Goal: Information Seeking & Learning: Learn about a topic

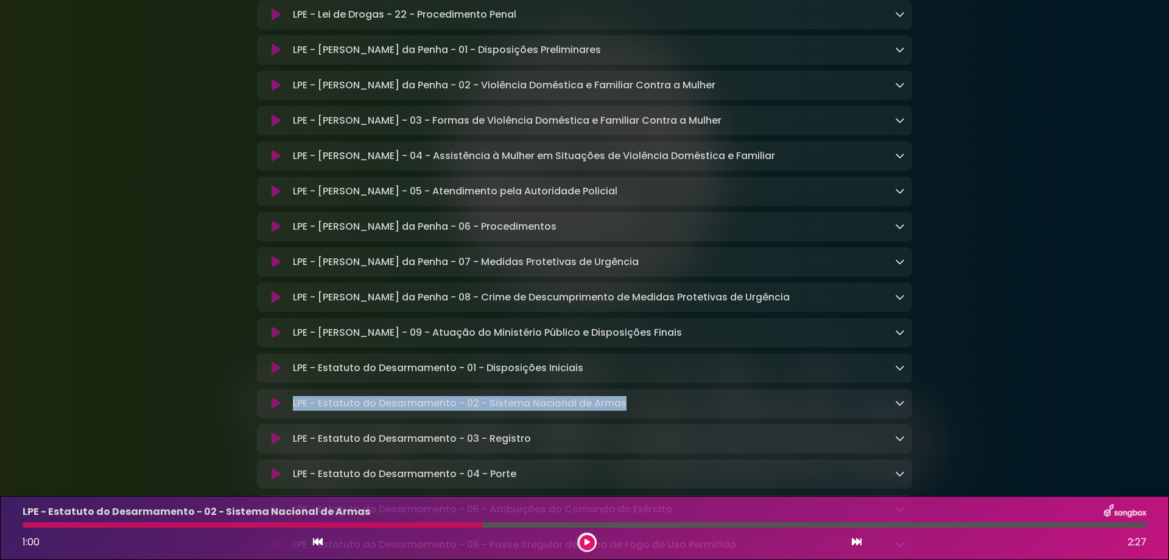
click at [587, 543] on icon at bounding box center [587, 541] width 5 height 7
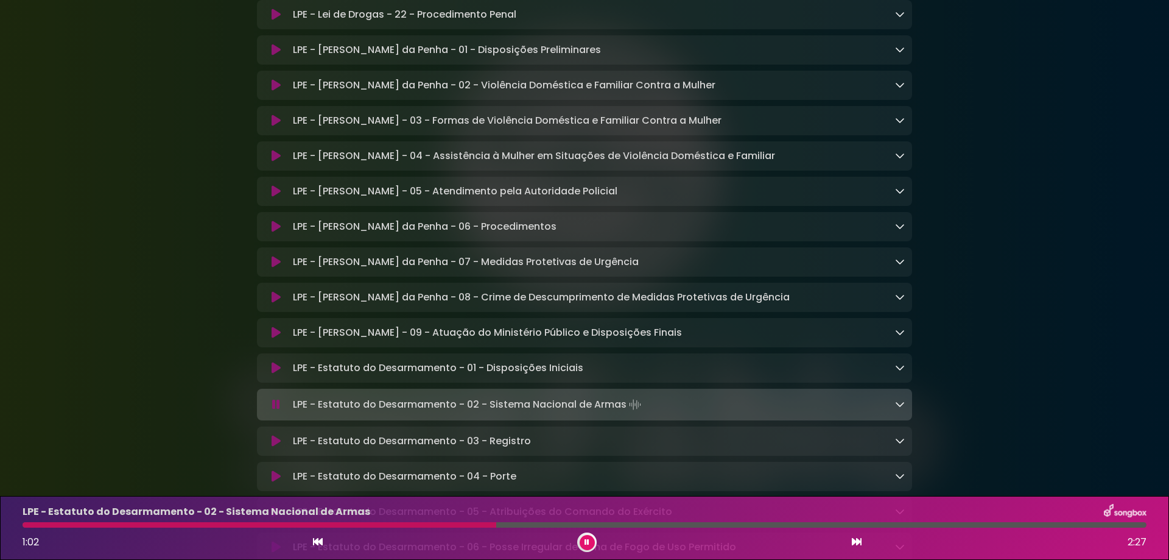
click at [594, 546] on div at bounding box center [586, 541] width 19 height 19
click at [588, 547] on button at bounding box center [587, 542] width 15 height 15
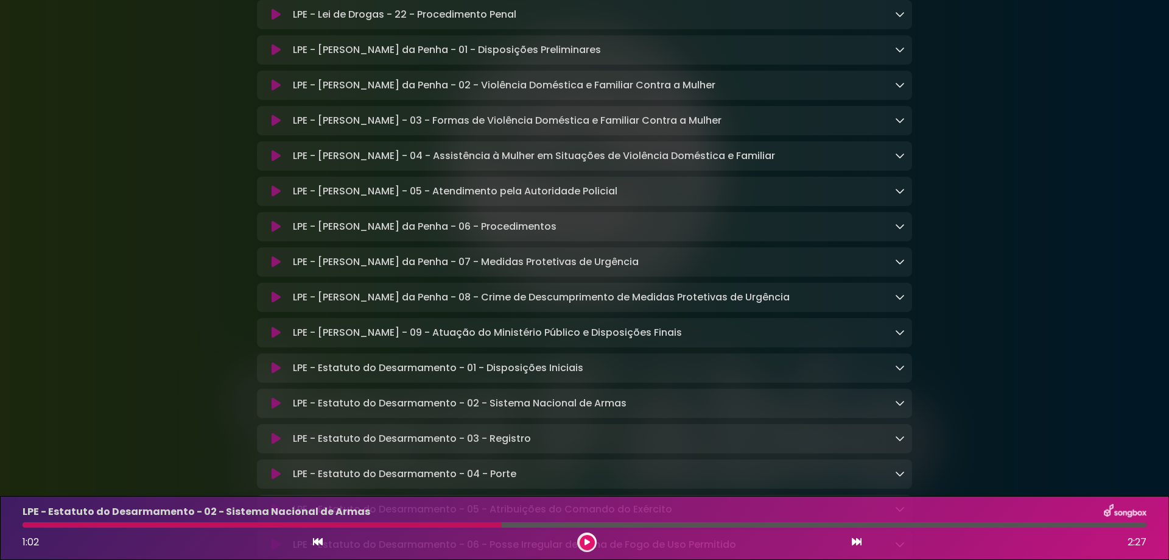
click at [596, 540] on div at bounding box center [586, 541] width 19 height 19
click at [591, 540] on button at bounding box center [587, 542] width 15 height 15
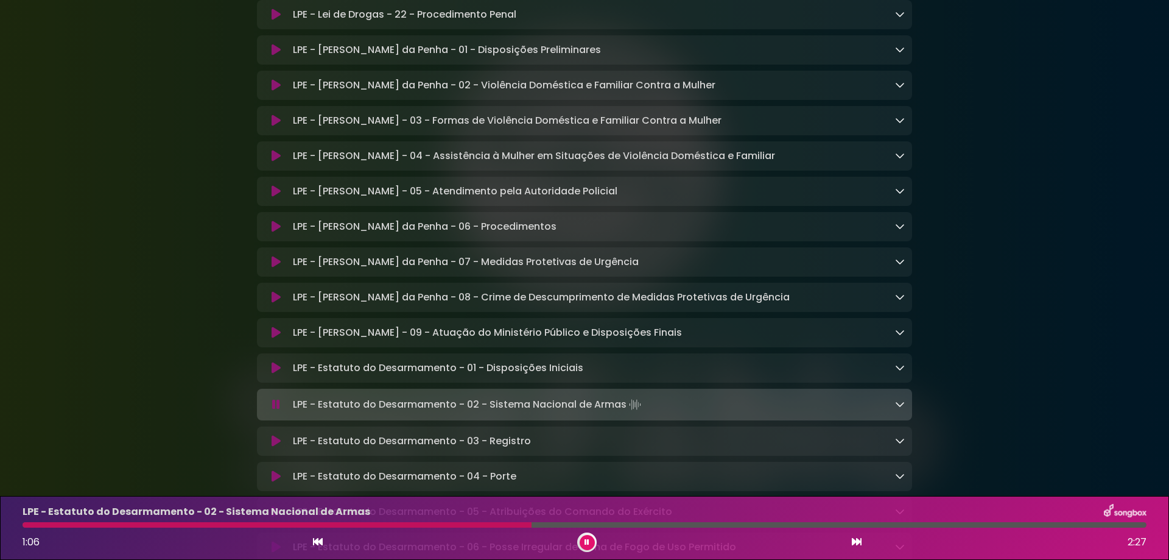
click at [857, 540] on icon at bounding box center [857, 542] width 10 height 10
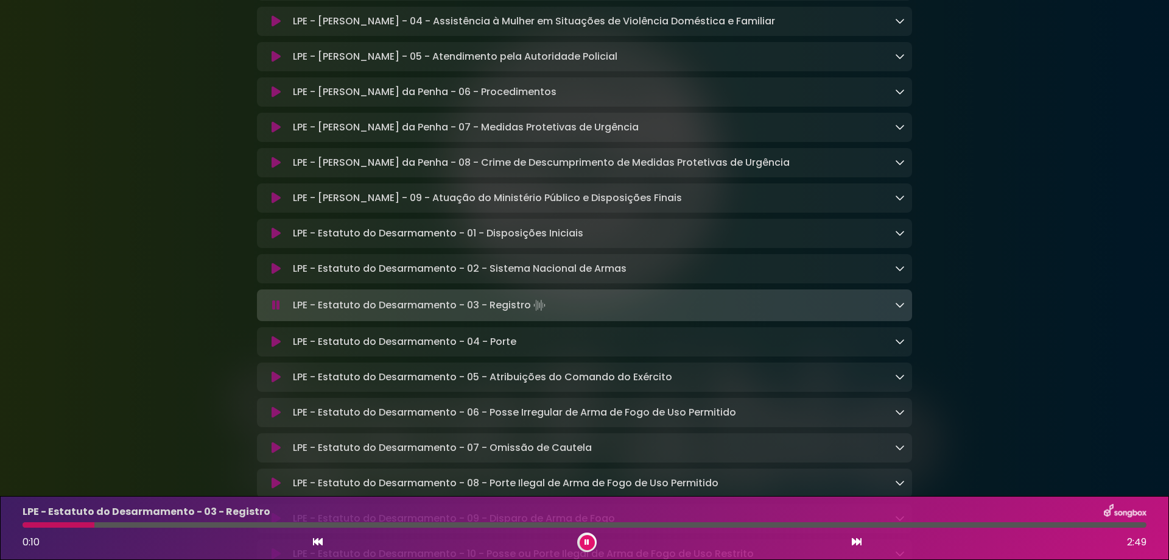
scroll to position [3979, 0]
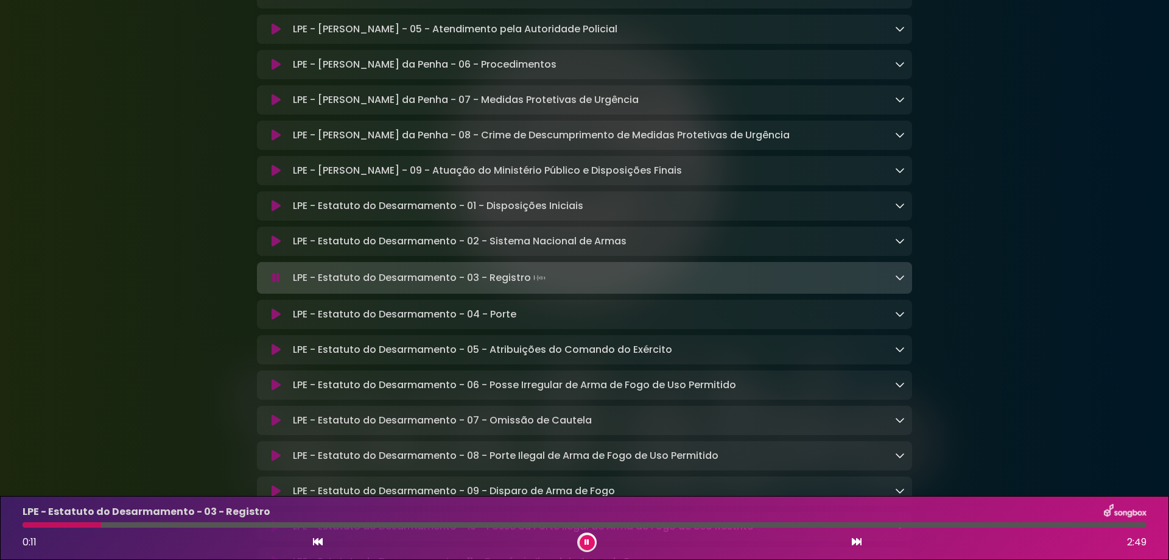
click at [899, 282] on icon at bounding box center [900, 277] width 10 height 10
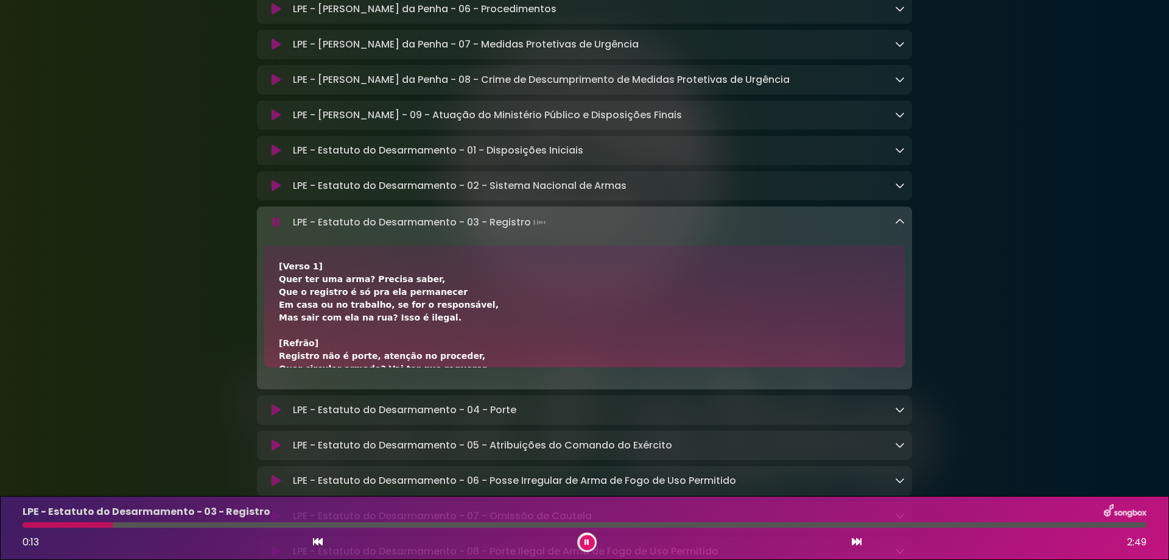
scroll to position [4060, 0]
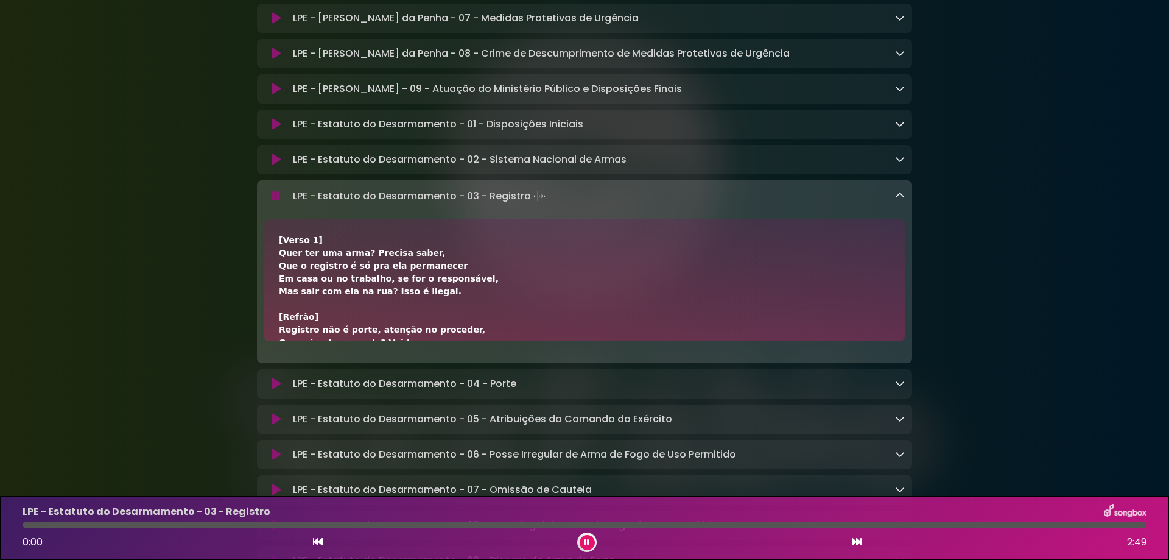
drag, startPoint x: 57, startPoint y: 522, endPoint x: 0, endPoint y: 523, distance: 56.6
click at [0, 523] on div "LPE - Estatuto do Desarmamento - 03 - Registro 0:00 2:49" at bounding box center [584, 528] width 1169 height 64
click at [583, 542] on button at bounding box center [587, 542] width 15 height 15
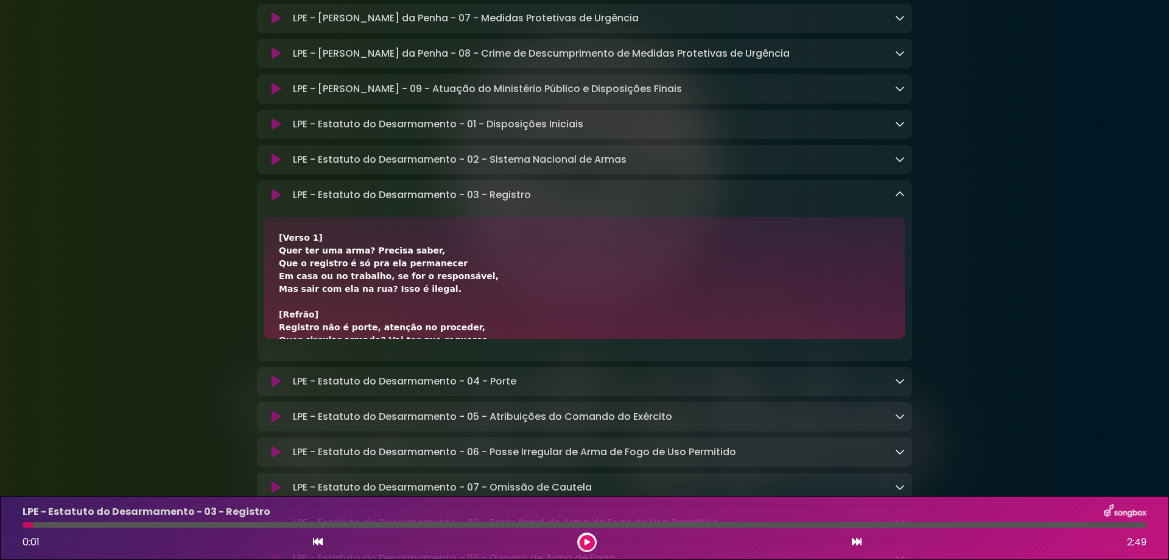
click at [311, 541] on div "0:01 2:49" at bounding box center [584, 541] width 1139 height 19
click at [318, 541] on icon at bounding box center [318, 542] width 10 height 10
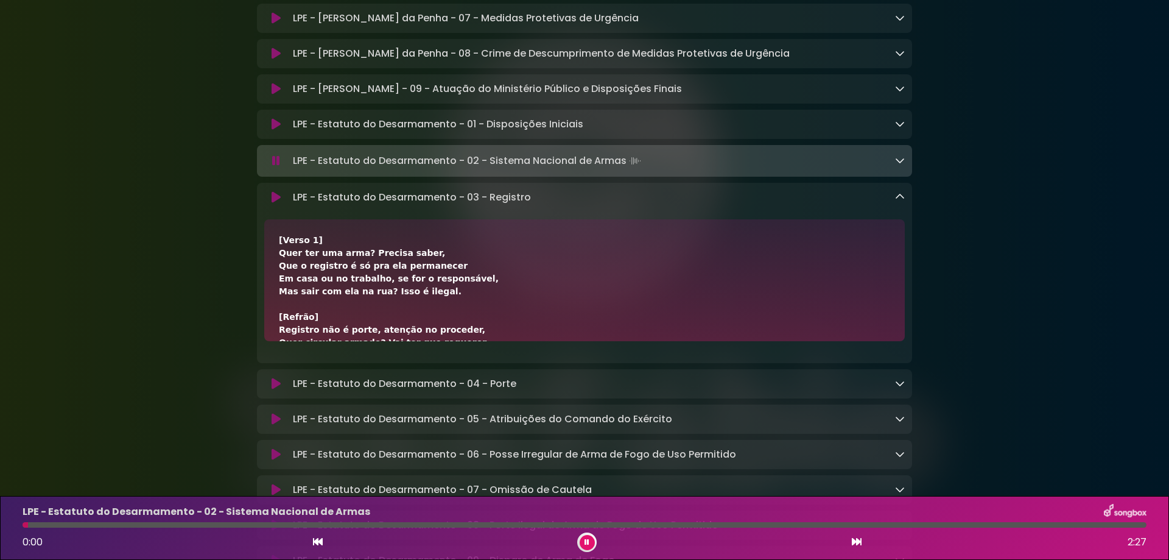
click at [591, 543] on button at bounding box center [587, 542] width 15 height 15
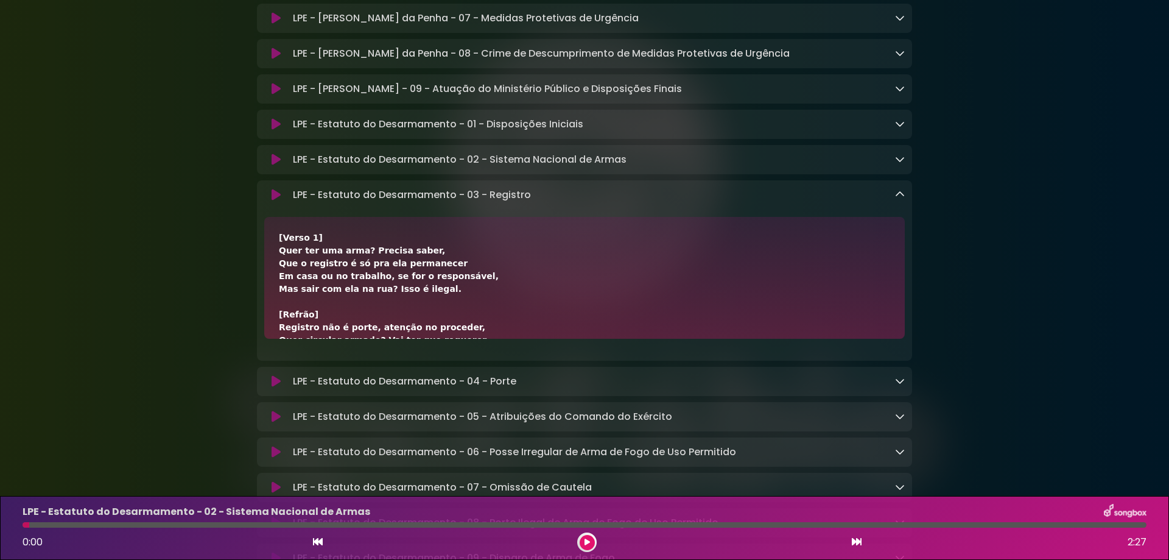
click at [586, 540] on icon at bounding box center [587, 541] width 5 height 7
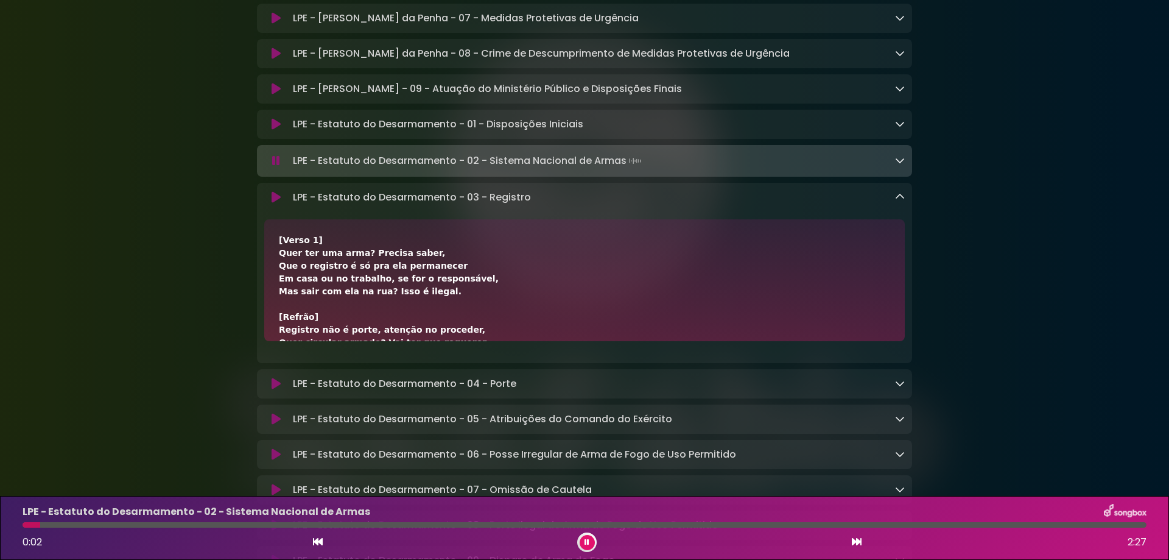
click at [857, 540] on icon at bounding box center [857, 542] width 10 height 10
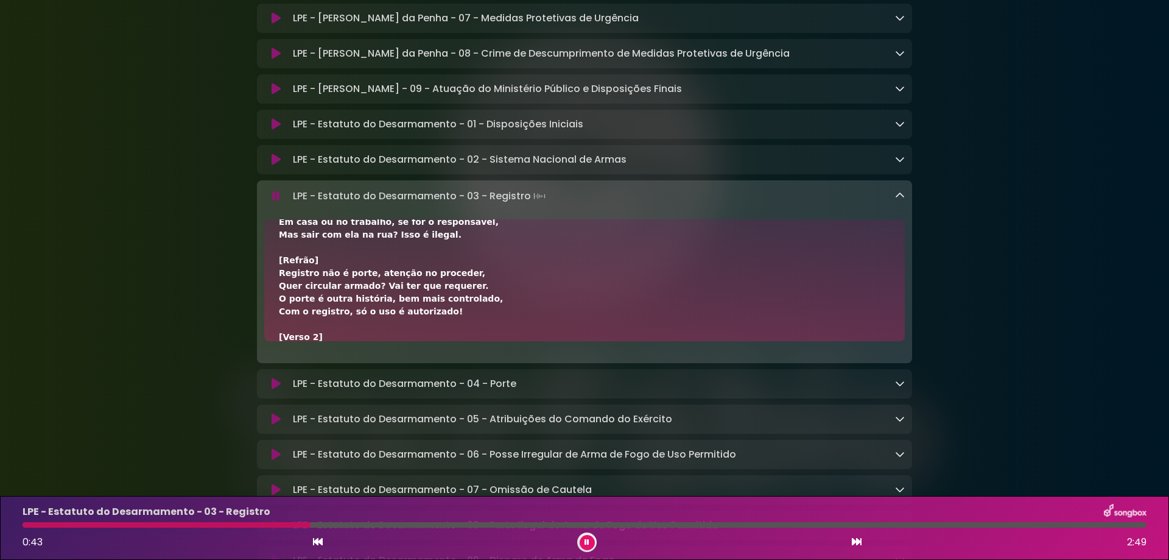
scroll to position [81, 0]
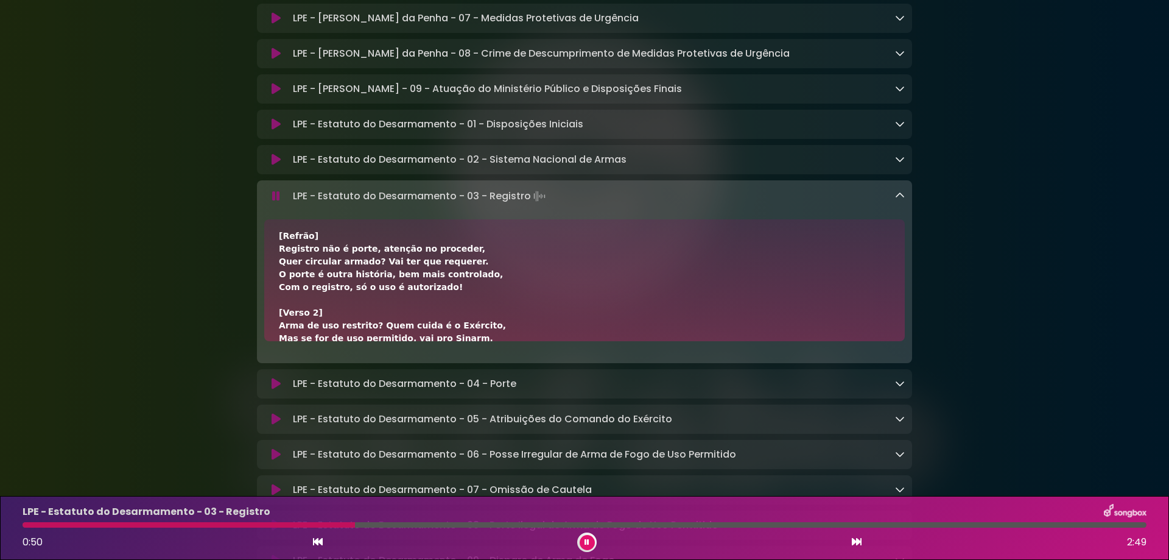
click at [591, 546] on button at bounding box center [587, 542] width 15 height 15
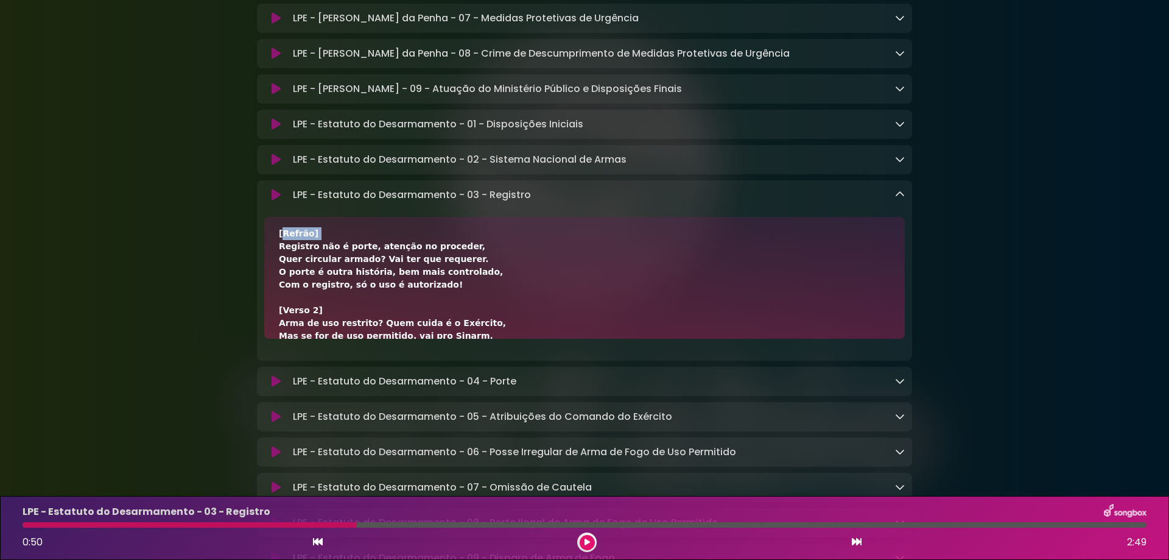
click at [290, 202] on div "LPE - Estatuto do Desarmamento - 03 - Registro Loading Track..." at bounding box center [596, 195] width 617 height 15
drag, startPoint x: 295, startPoint y: 262, endPoint x: 545, endPoint y: 261, distance: 250.3
click at [545, 202] on div "LPE - Estatuto do Desarmamento - 03 - Registro Loading Track..." at bounding box center [596, 195] width 617 height 15
copy p "LPE - Estatuto do Desarmamento - 03 - Registro"
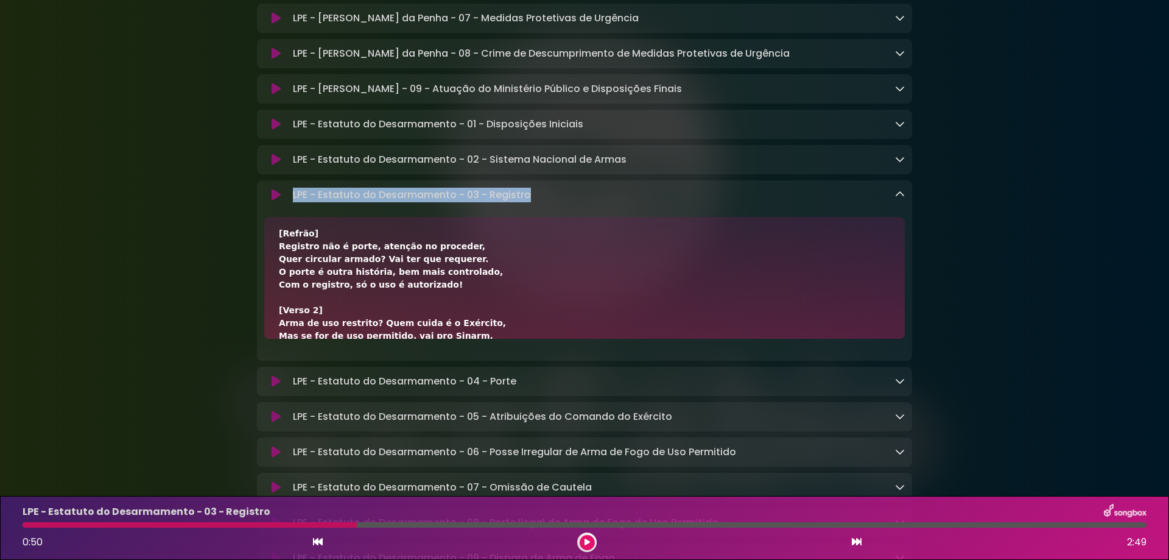
click at [590, 537] on button at bounding box center [587, 542] width 15 height 15
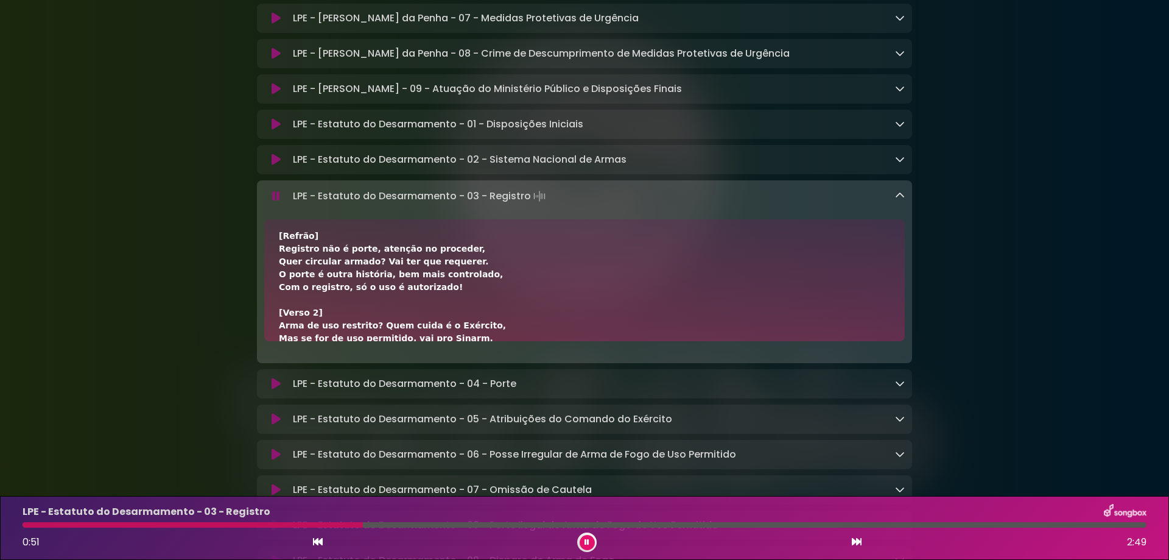
click at [29, 525] on div at bounding box center [193, 524] width 340 height 5
click at [586, 542] on icon at bounding box center [587, 541] width 5 height 7
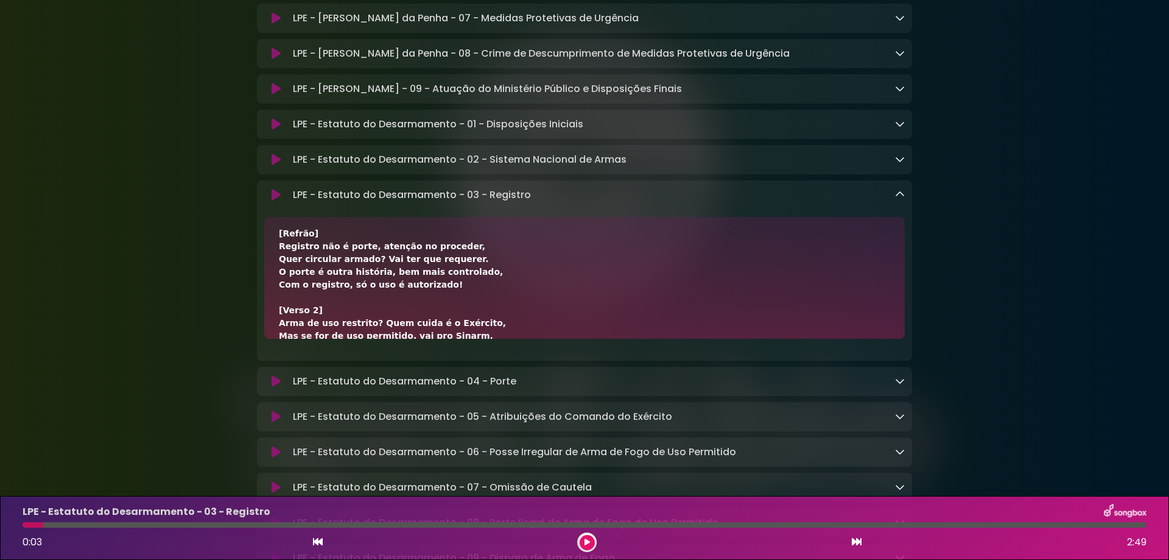
drag, startPoint x: 33, startPoint y: 525, endPoint x: 9, endPoint y: 525, distance: 25.0
click at [9, 525] on div "LPE - Estatuto do Desarmamento - 03 - Registro 0:03 2:49" at bounding box center [584, 528] width 1169 height 64
click at [861, 540] on icon at bounding box center [857, 542] width 10 height 10
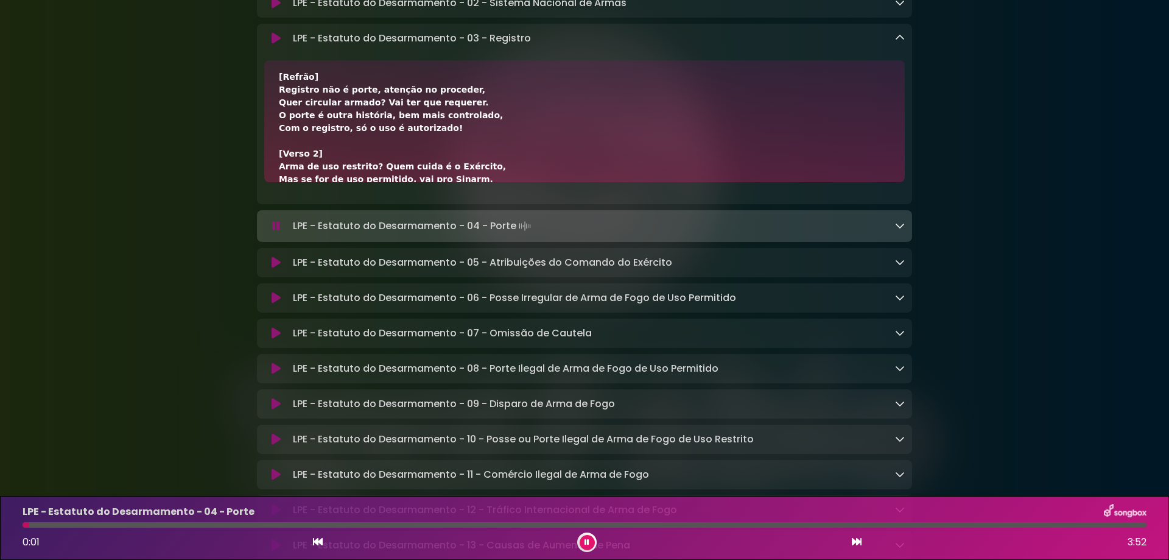
scroll to position [4222, 0]
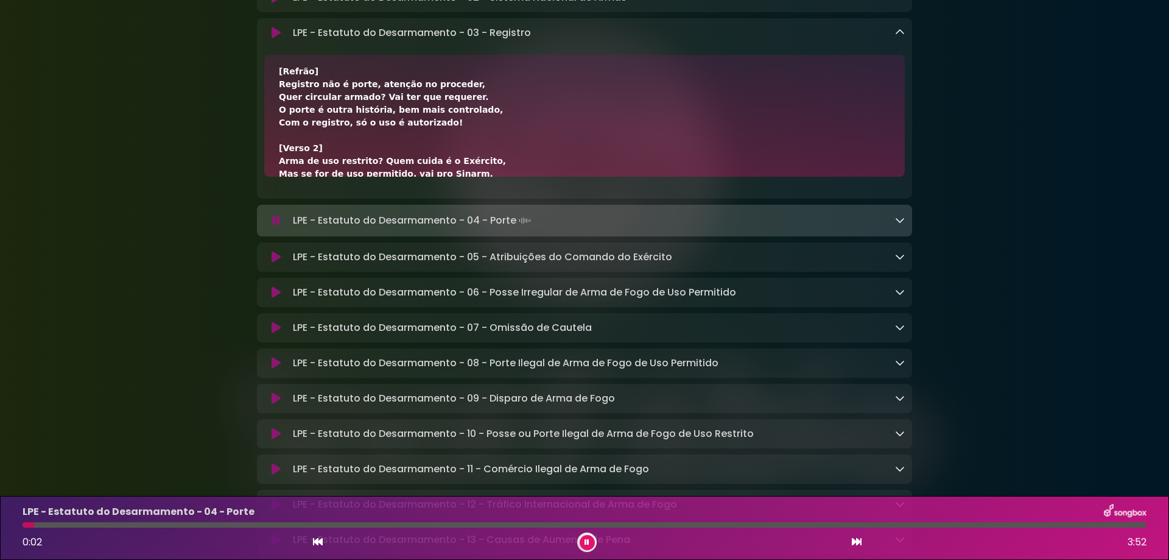
click at [854, 538] on icon at bounding box center [857, 542] width 10 height 10
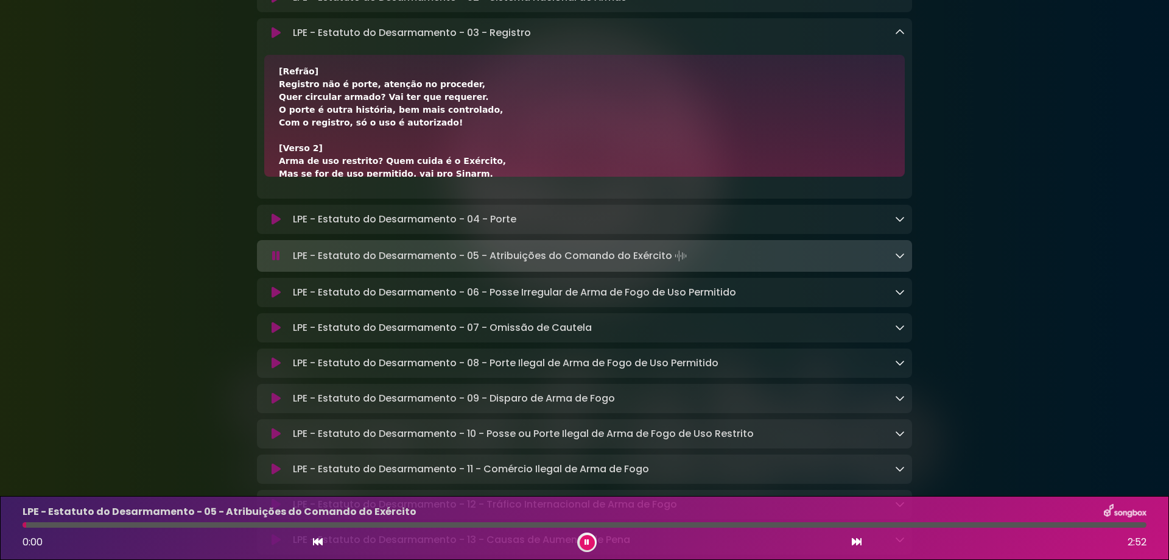
click at [899, 37] on icon at bounding box center [900, 32] width 10 height 10
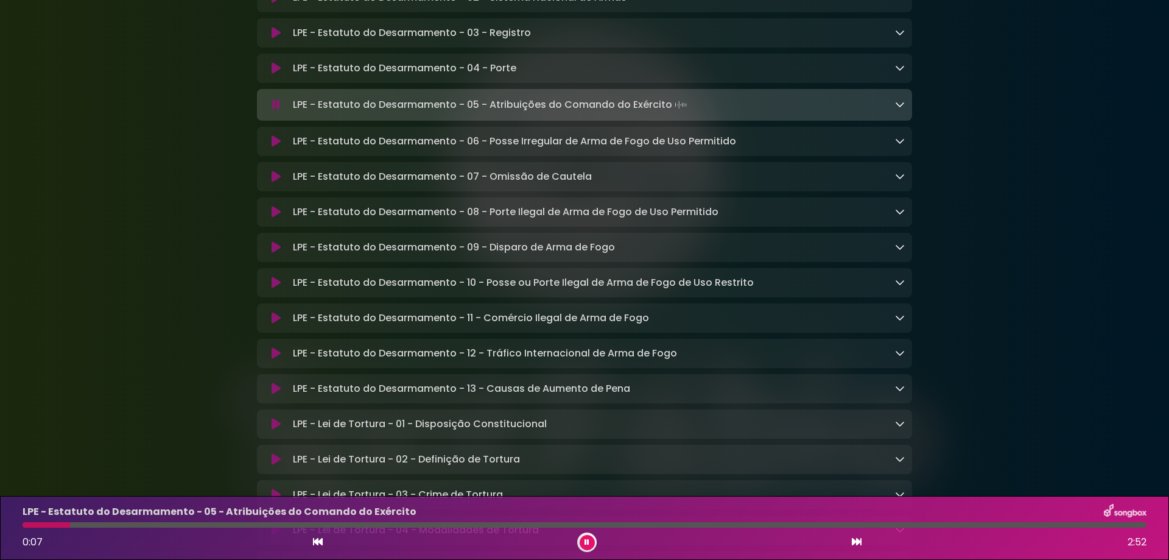
click at [900, 109] on icon at bounding box center [900, 104] width 10 height 10
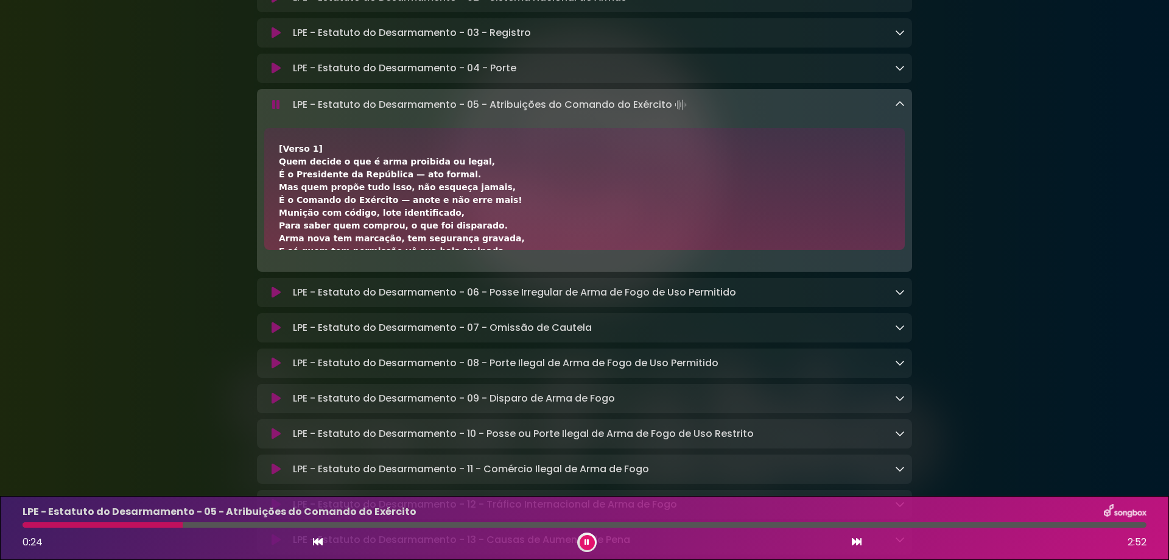
scroll to position [81, 0]
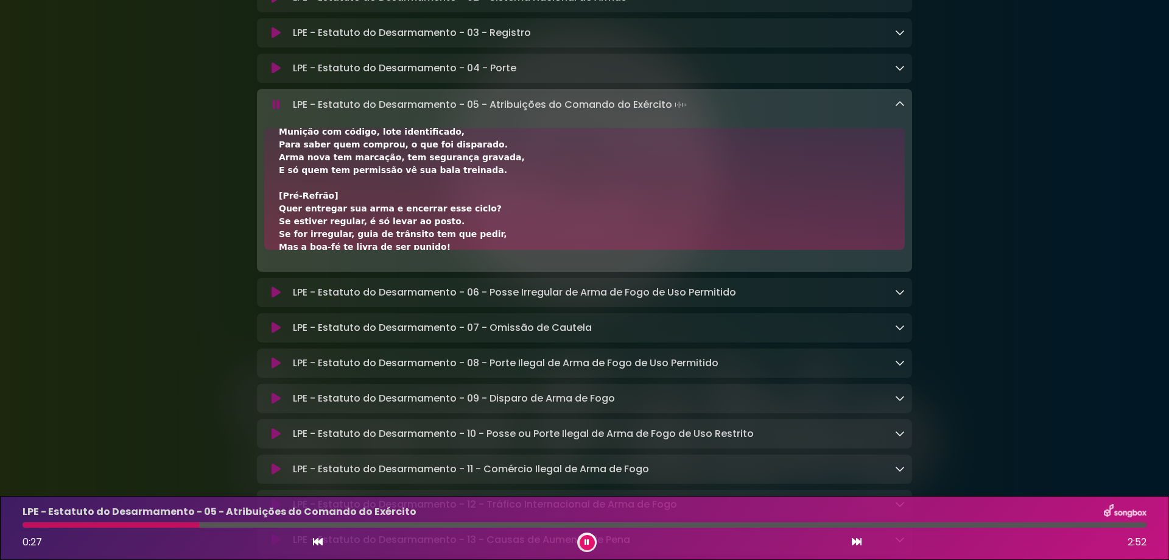
click at [207, 525] on div at bounding box center [585, 524] width 1124 height 5
click at [228, 526] on div at bounding box center [585, 524] width 1124 height 5
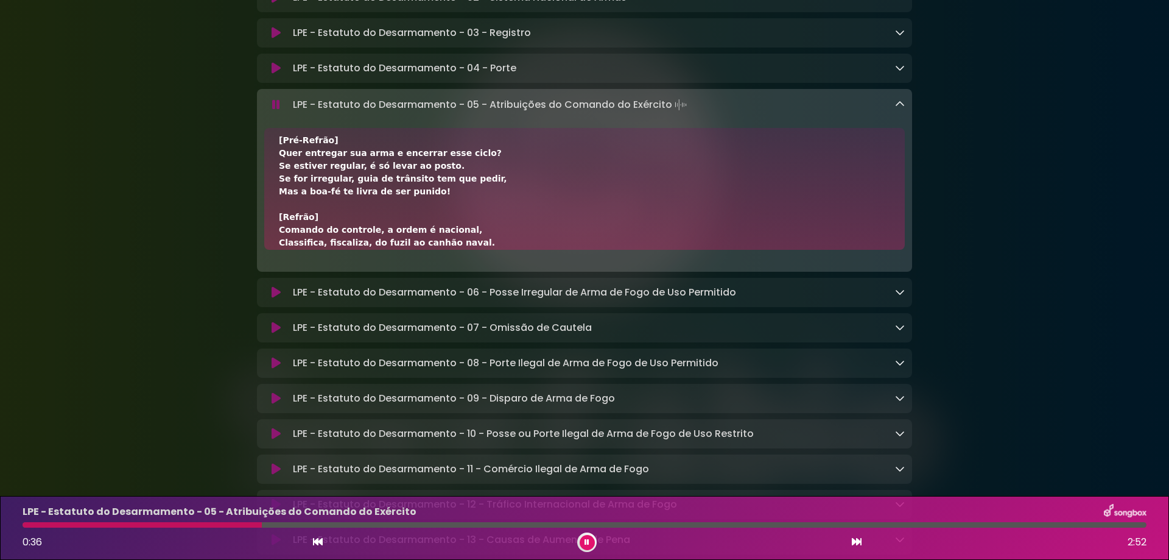
scroll to position [163, 0]
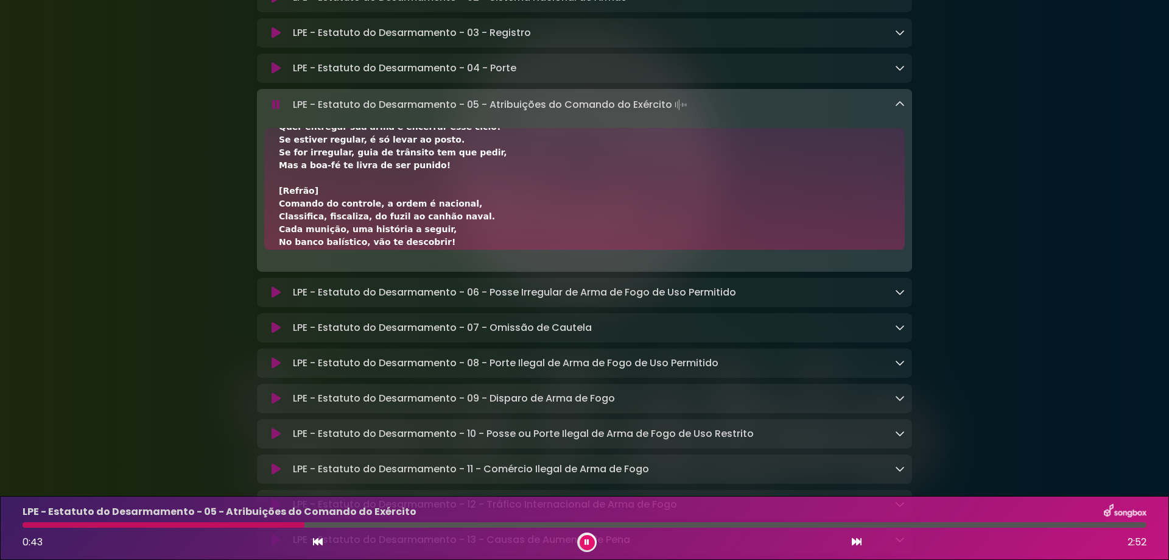
click at [307, 524] on div at bounding box center [585, 524] width 1124 height 5
click at [316, 524] on div at bounding box center [585, 524] width 1124 height 5
click at [859, 544] on icon at bounding box center [857, 542] width 10 height 10
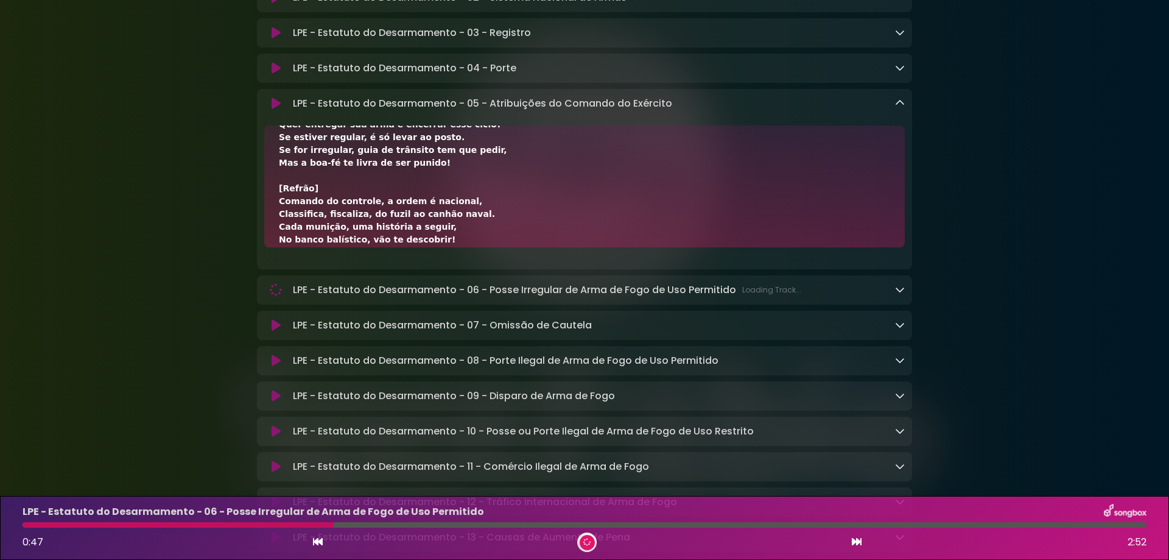
click at [900, 108] on icon at bounding box center [900, 103] width 10 height 10
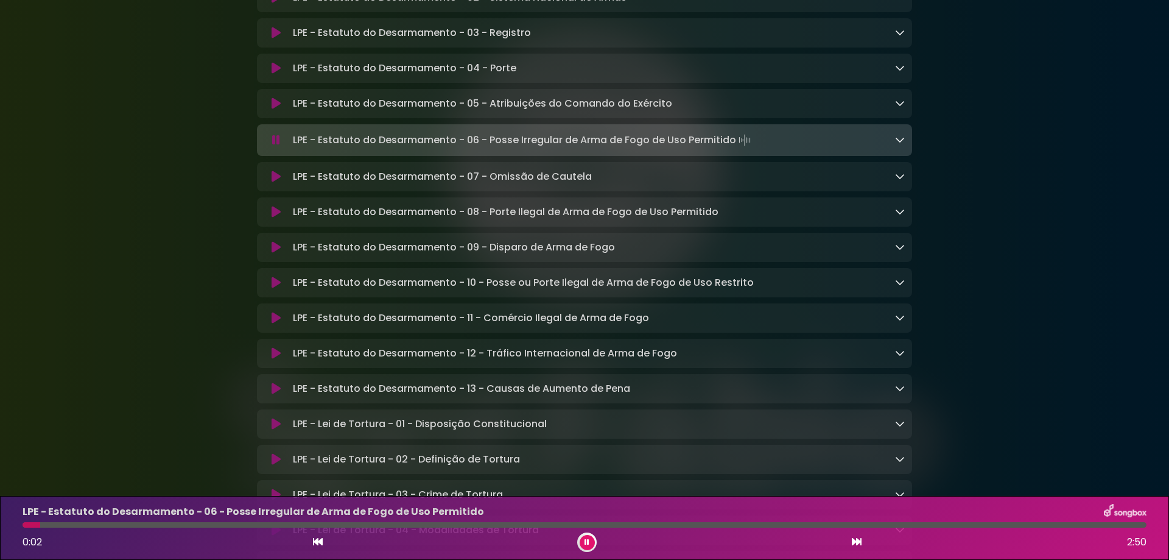
click at [899, 144] on icon at bounding box center [900, 140] width 10 height 10
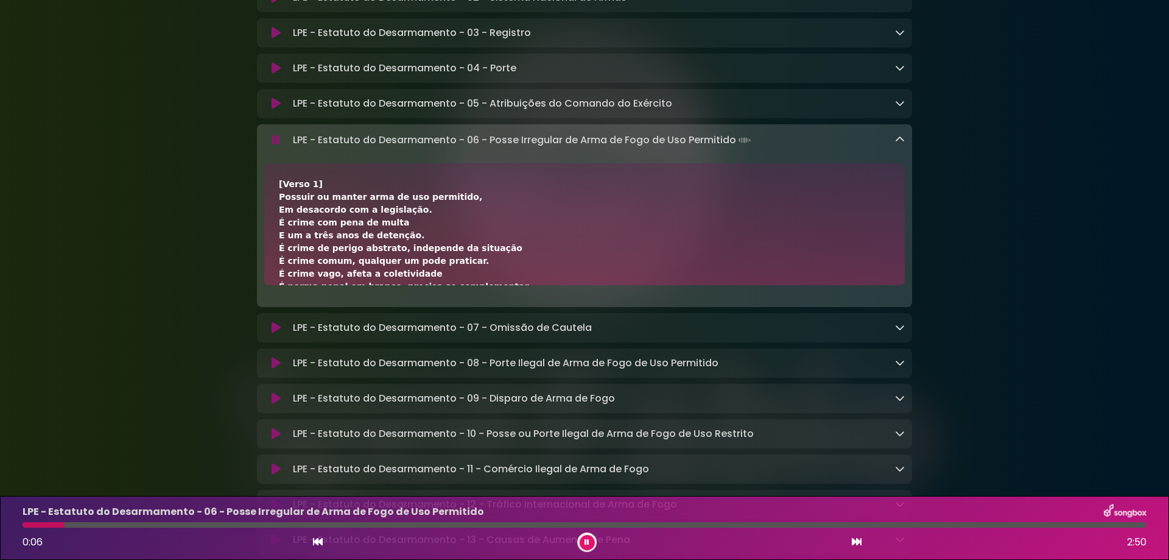
scroll to position [81, 0]
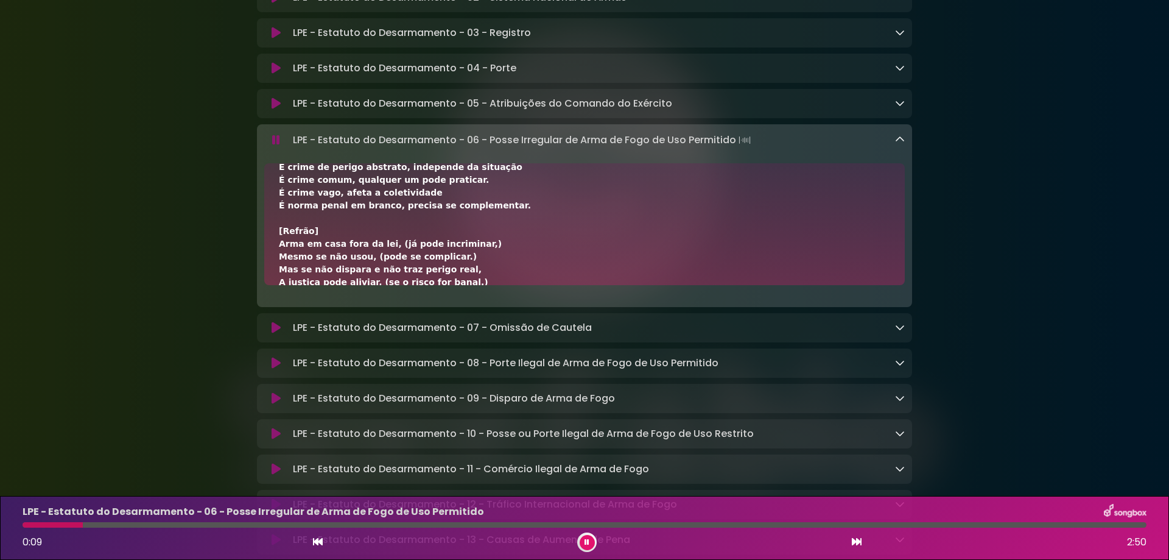
click at [107, 525] on div at bounding box center [585, 524] width 1124 height 5
click at [166, 528] on div "LPE - Estatuto do Desarmamento - 06 - Posse Irregular de Arma de Fogo de Uso Pe…" at bounding box center [584, 528] width 1139 height 48
click at [153, 527] on div at bounding box center [585, 524] width 1124 height 5
click at [179, 523] on div at bounding box center [585, 524] width 1124 height 5
click at [219, 524] on div at bounding box center [585, 524] width 1124 height 5
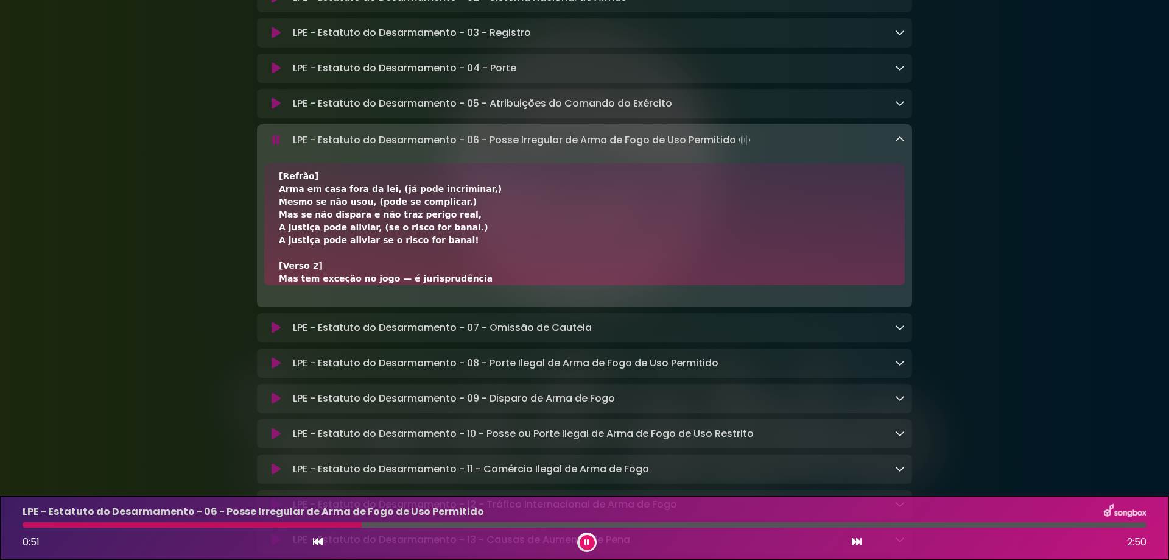
scroll to position [163, 0]
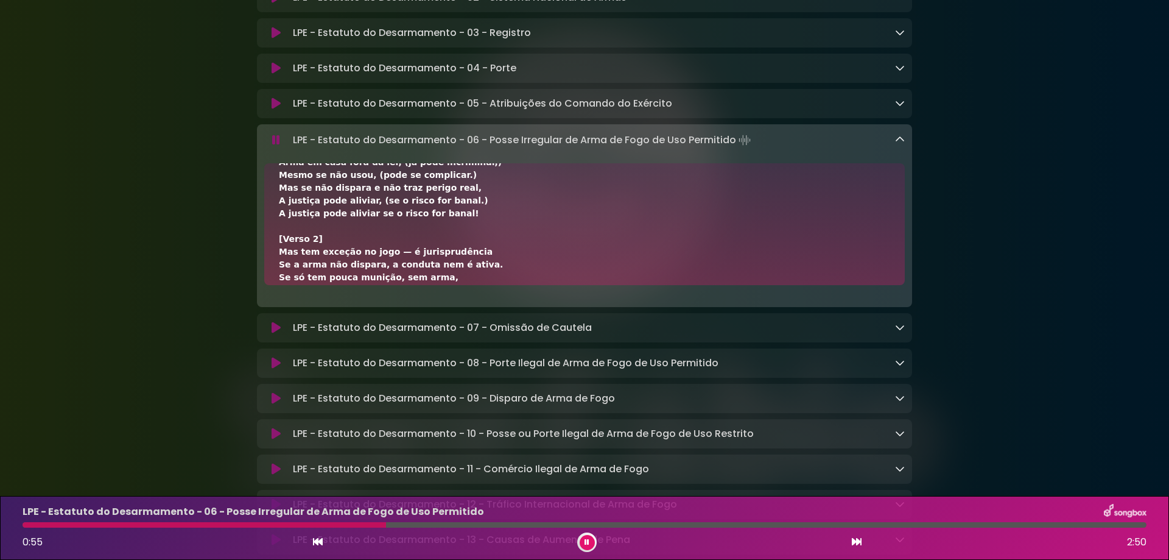
click at [276, 146] on icon at bounding box center [276, 140] width 8 height 12
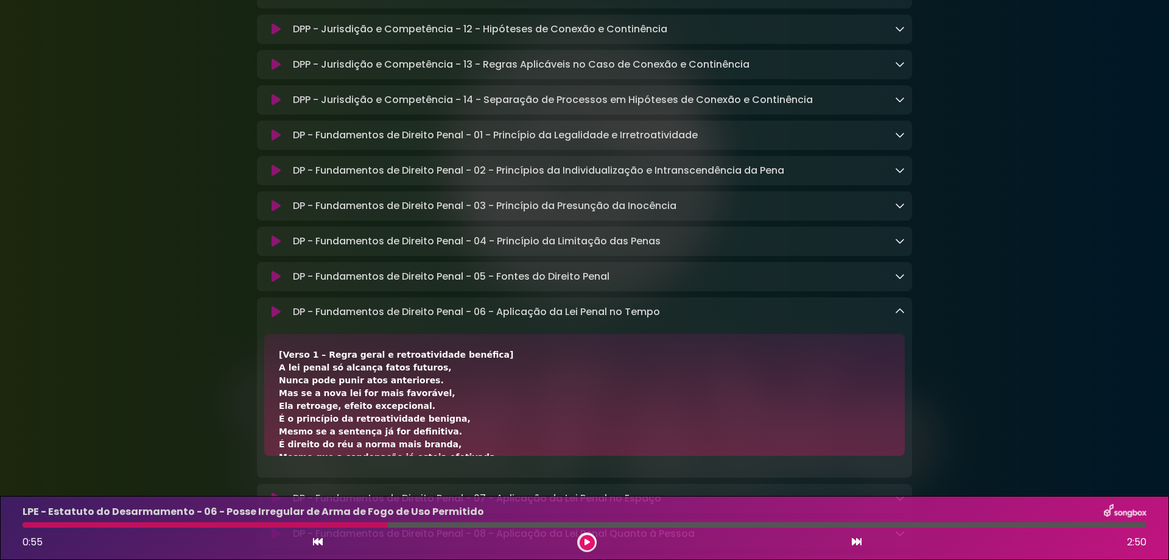
scroll to position [7227, 0]
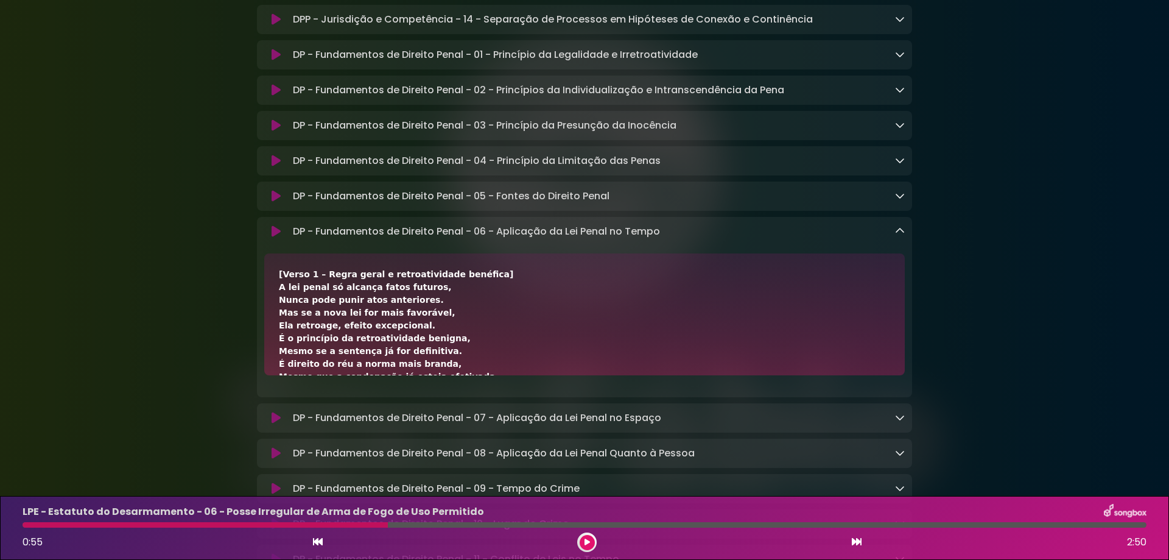
click at [274, 61] on icon at bounding box center [276, 55] width 9 height 12
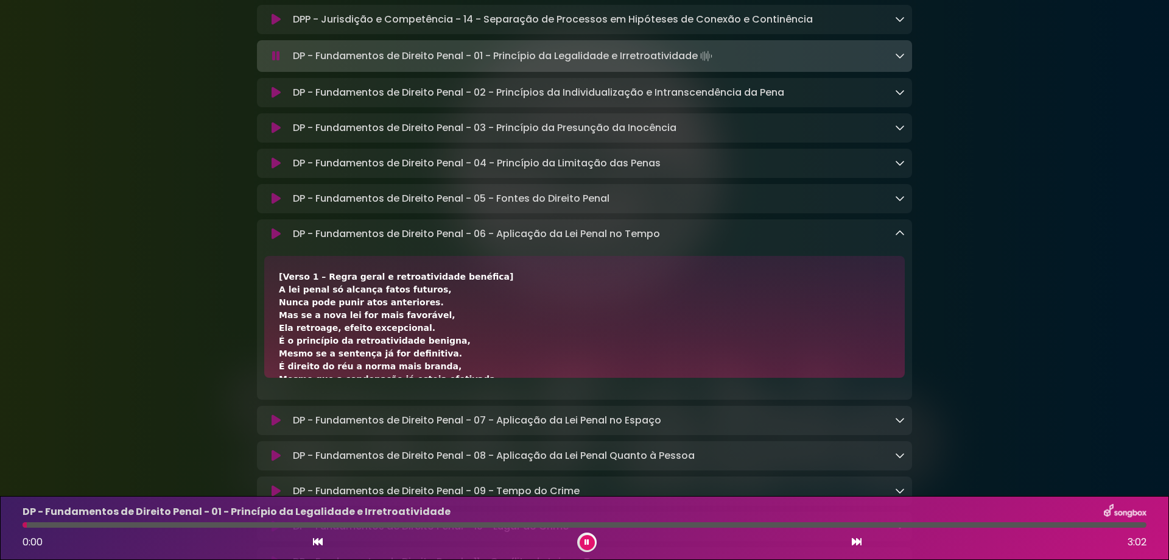
click at [900, 238] on icon at bounding box center [900, 233] width 10 height 10
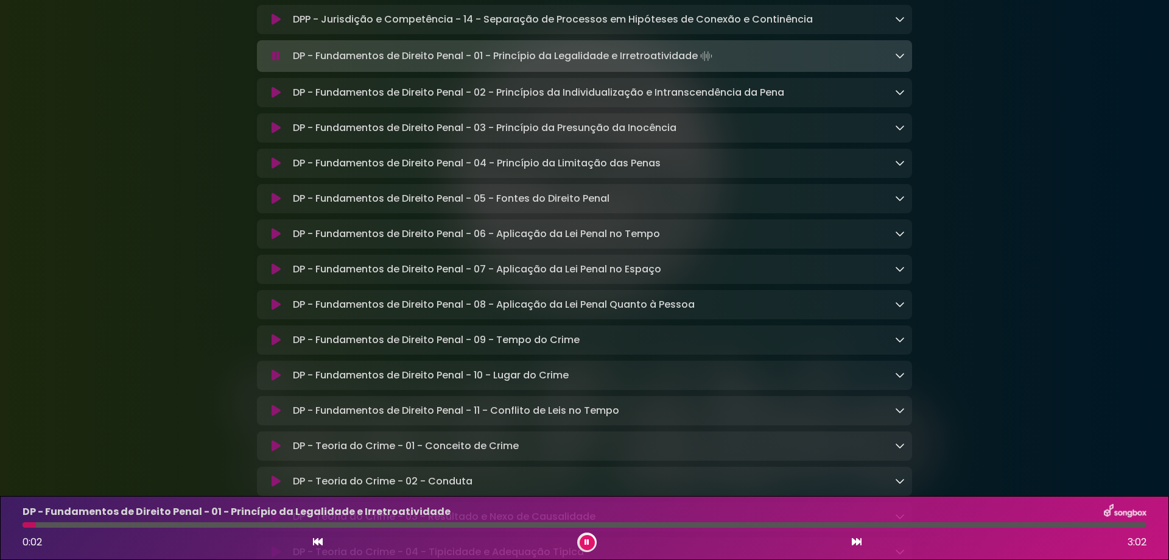
click at [852, 544] on icon at bounding box center [857, 542] width 10 height 10
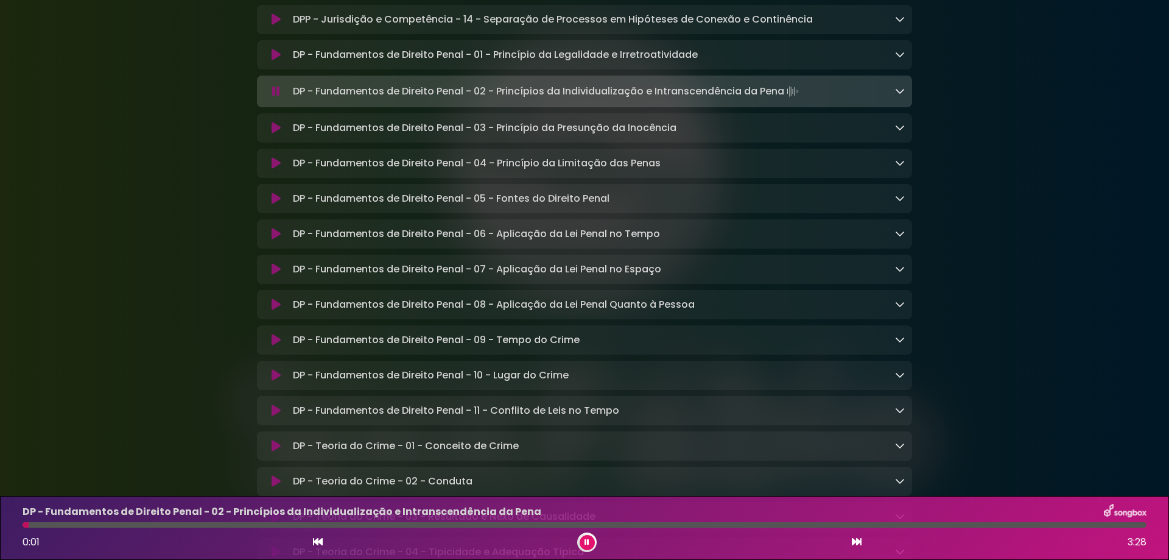
click at [859, 538] on icon at bounding box center [857, 542] width 10 height 10
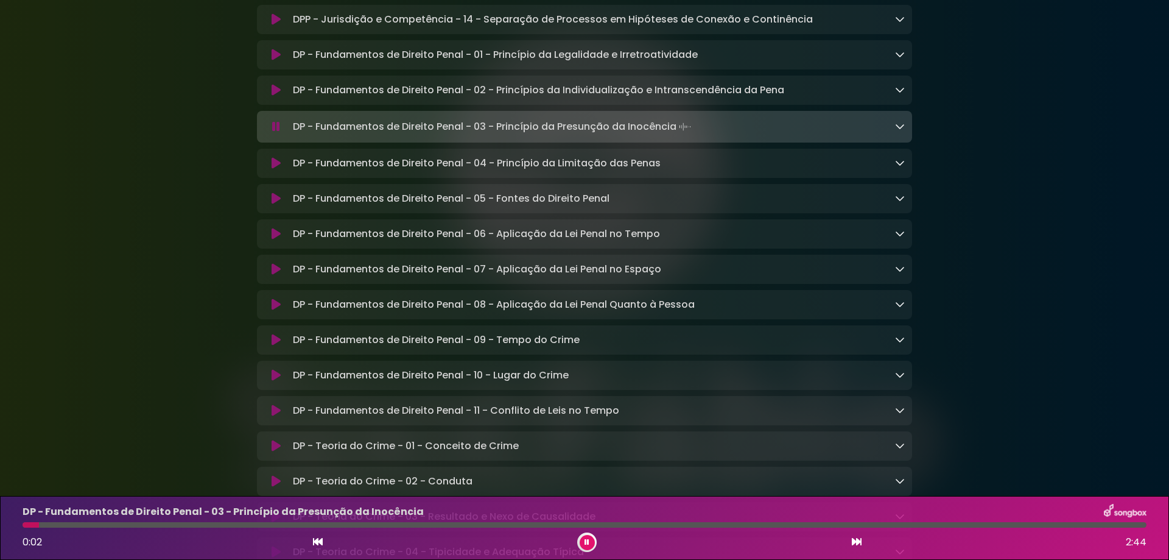
click at [857, 542] on icon at bounding box center [857, 542] width 10 height 10
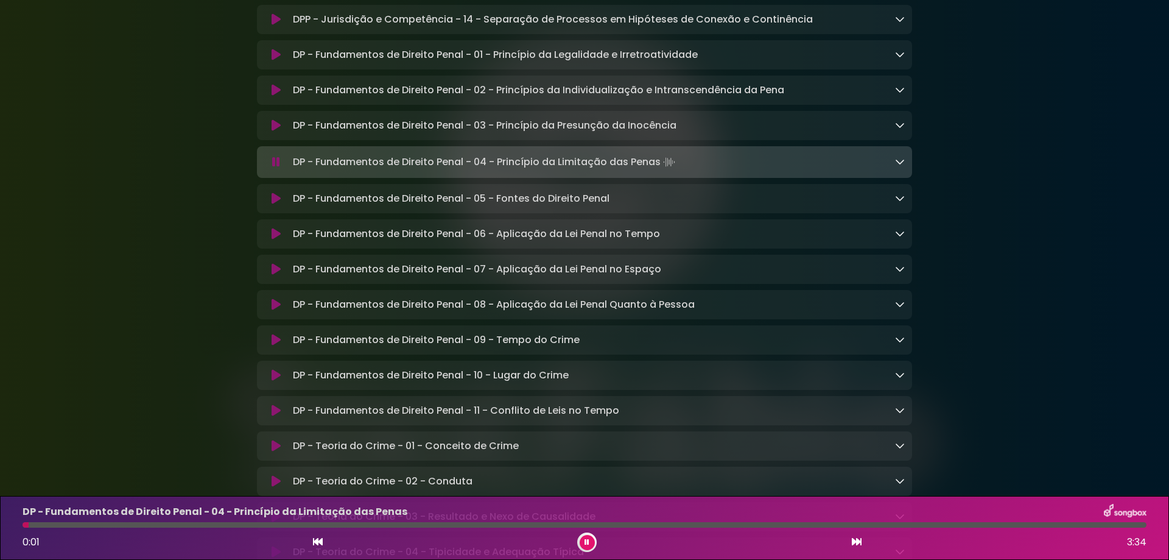
click at [857, 542] on icon at bounding box center [857, 542] width 10 height 10
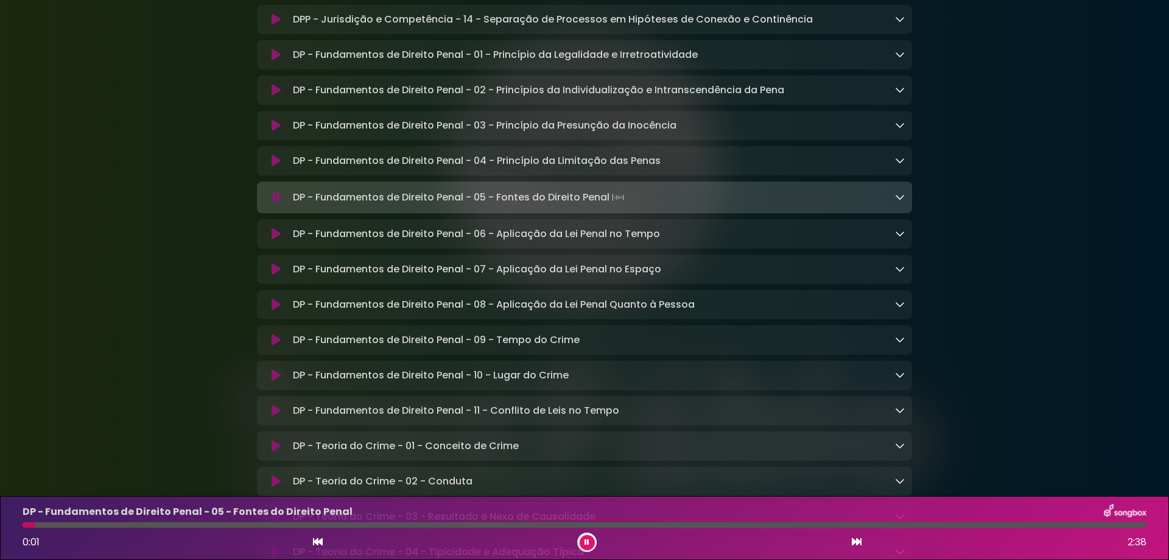
click at [857, 542] on icon at bounding box center [857, 542] width 10 height 10
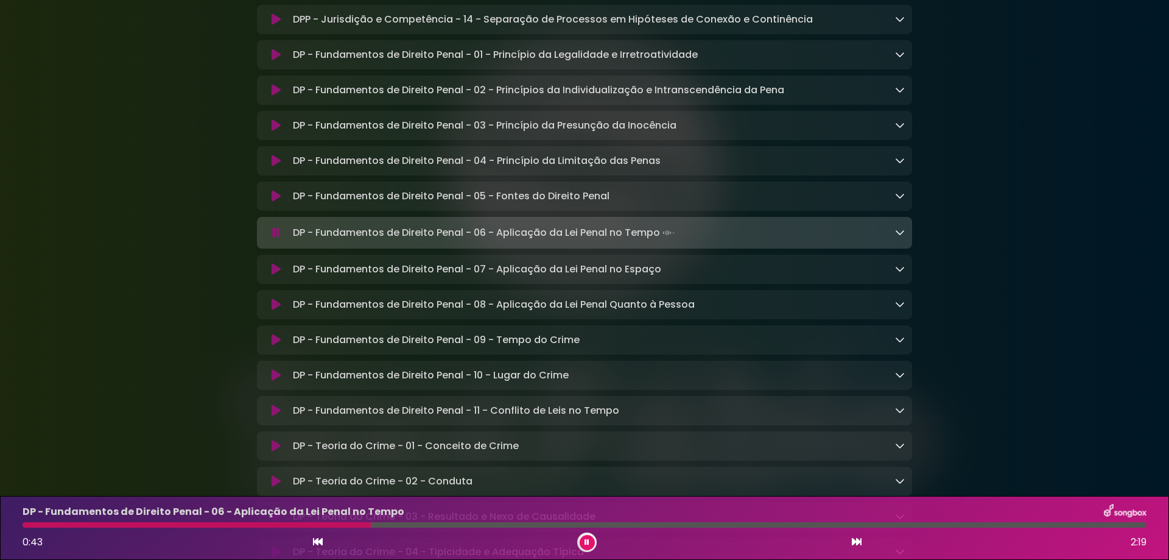
click at [860, 540] on icon at bounding box center [857, 542] width 10 height 10
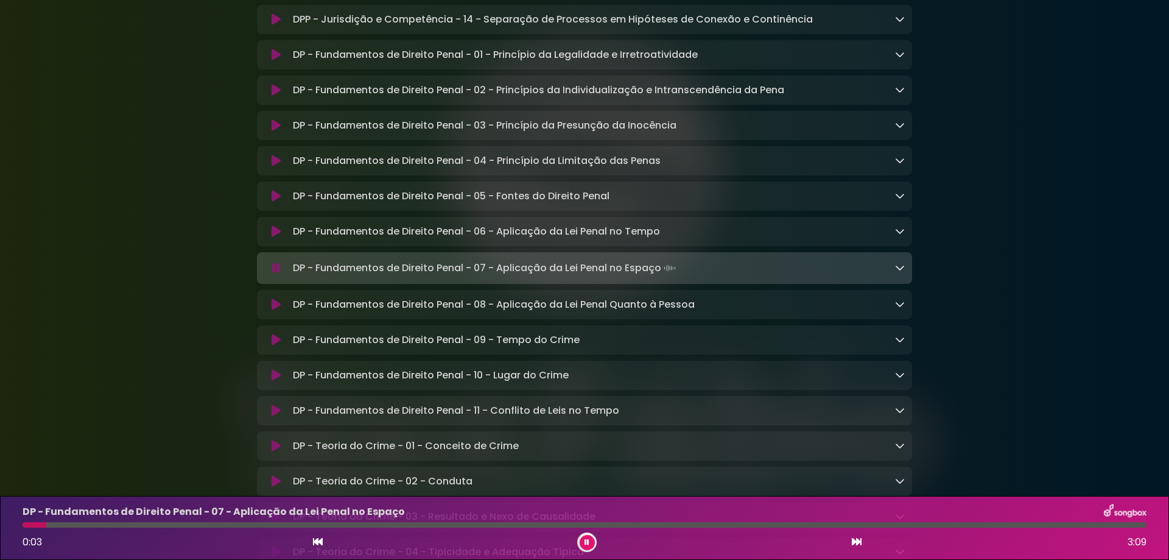
click at [62, 521] on div "DP - Fundamentos de Direito Penal - 07 - Aplicação da Lei Penal no Espaço 0:03 …" at bounding box center [584, 528] width 1139 height 48
click at [75, 526] on div at bounding box center [585, 524] width 1124 height 5
click at [114, 526] on div at bounding box center [585, 524] width 1124 height 5
click at [892, 276] on div "DP - Fundamentos de Direito Penal - 07 - Aplicação da Lei Penal no Espaço Loadi…" at bounding box center [596, 267] width 617 height 17
click at [901, 272] on icon at bounding box center [900, 267] width 10 height 10
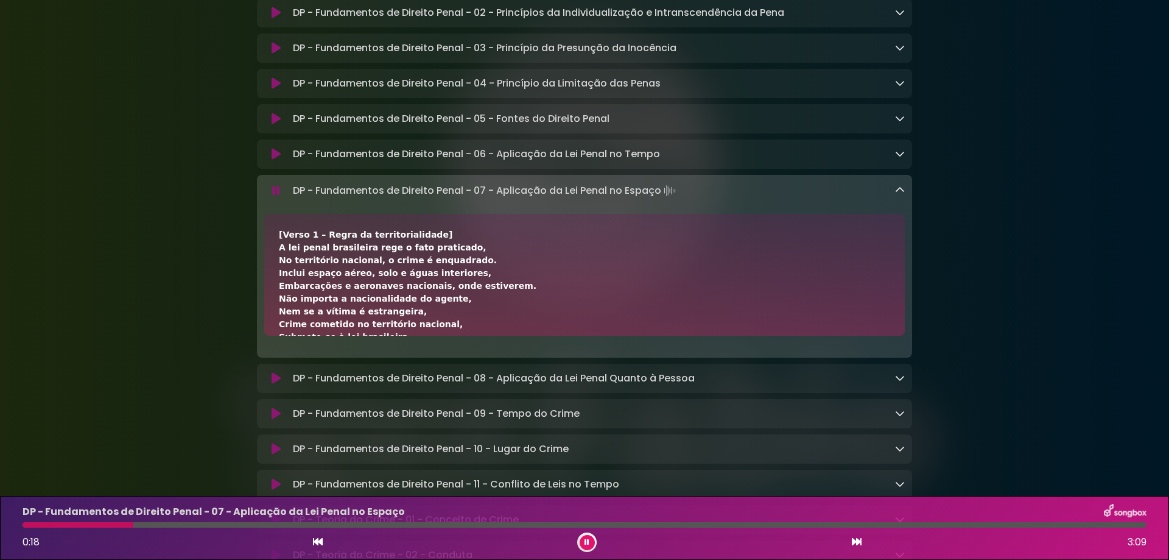
scroll to position [7389, 0]
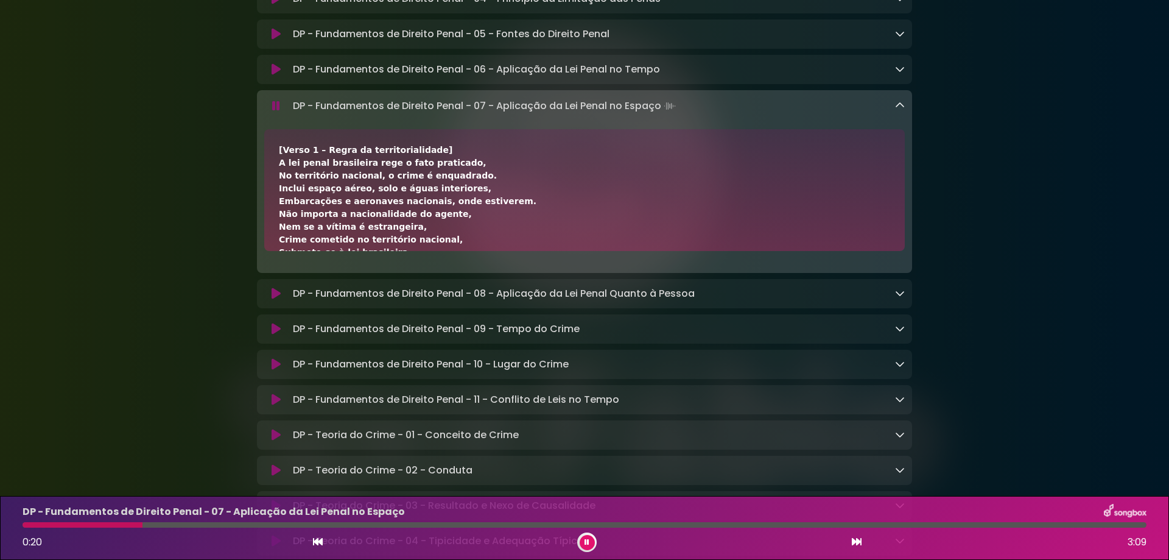
click at [861, 540] on icon at bounding box center [857, 542] width 10 height 10
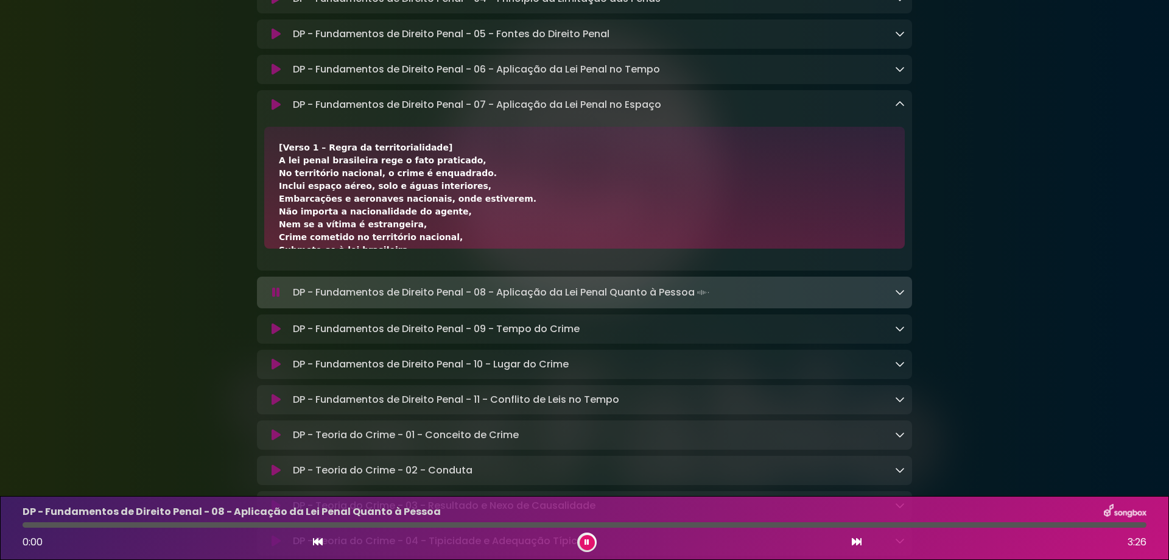
click at [896, 109] on icon at bounding box center [900, 104] width 10 height 10
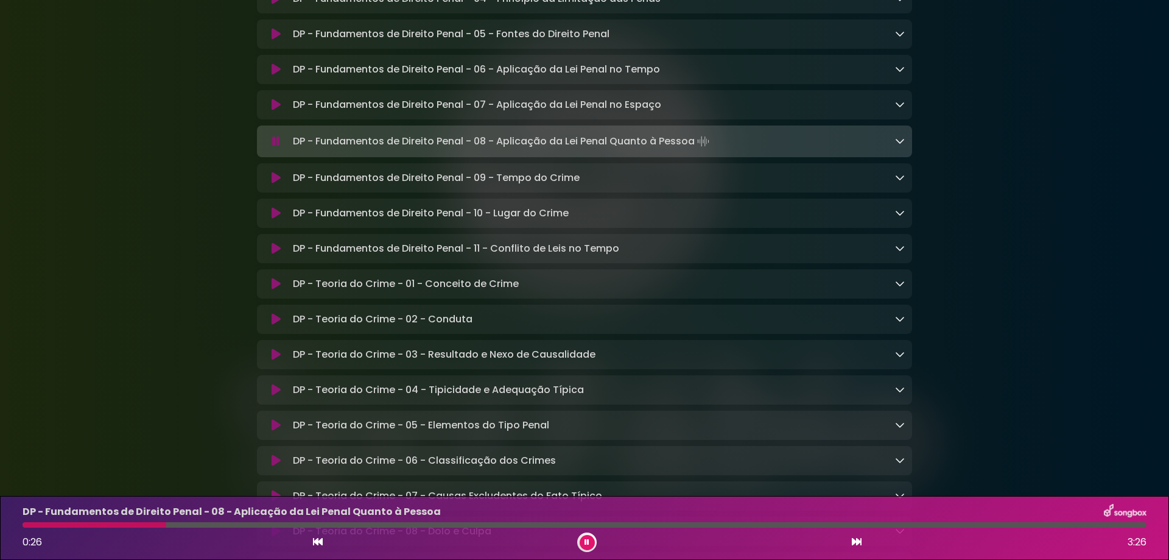
click at [857, 542] on icon at bounding box center [857, 542] width 10 height 10
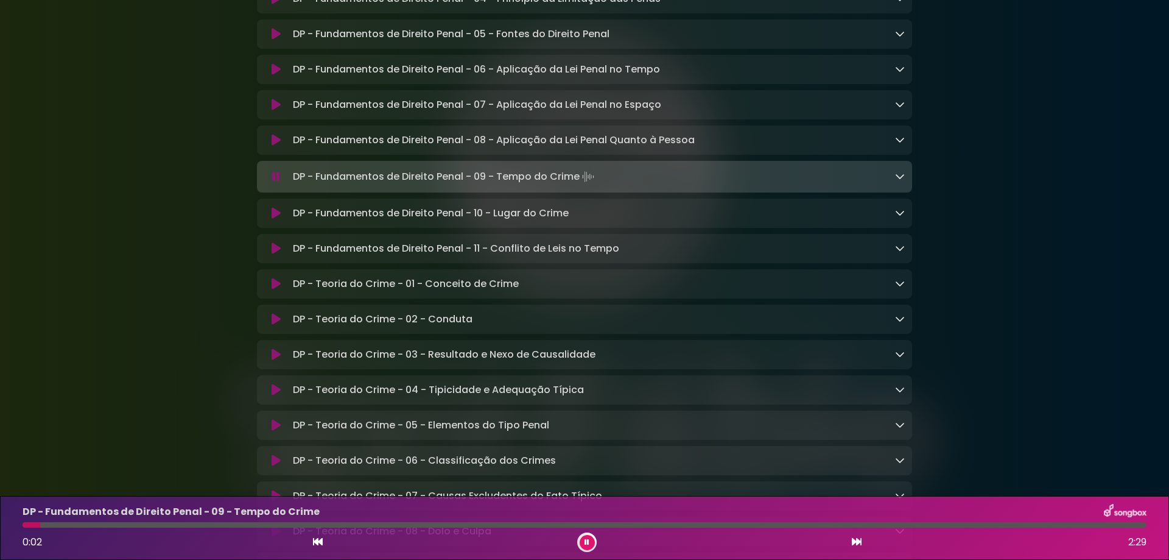
click at [857, 542] on icon at bounding box center [857, 542] width 10 height 10
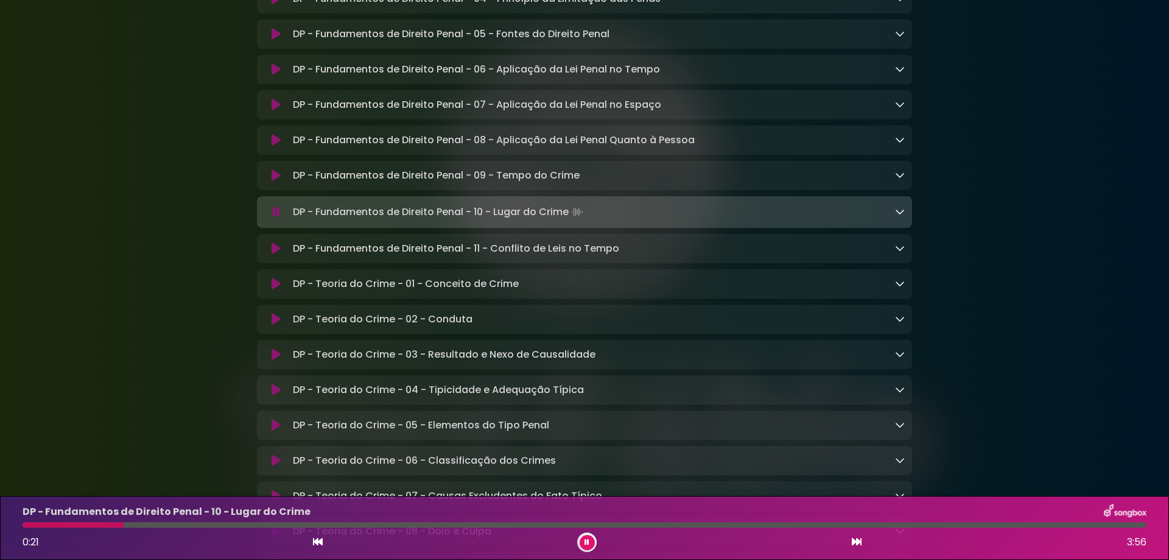
click at [582, 537] on button at bounding box center [587, 542] width 15 height 15
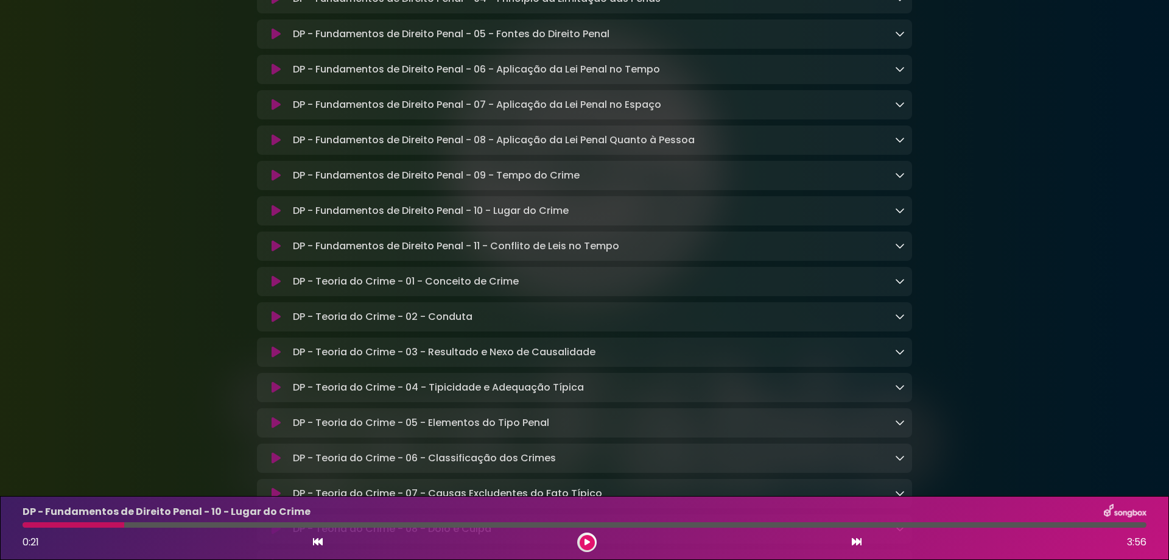
click at [587, 542] on icon at bounding box center [587, 541] width 5 height 7
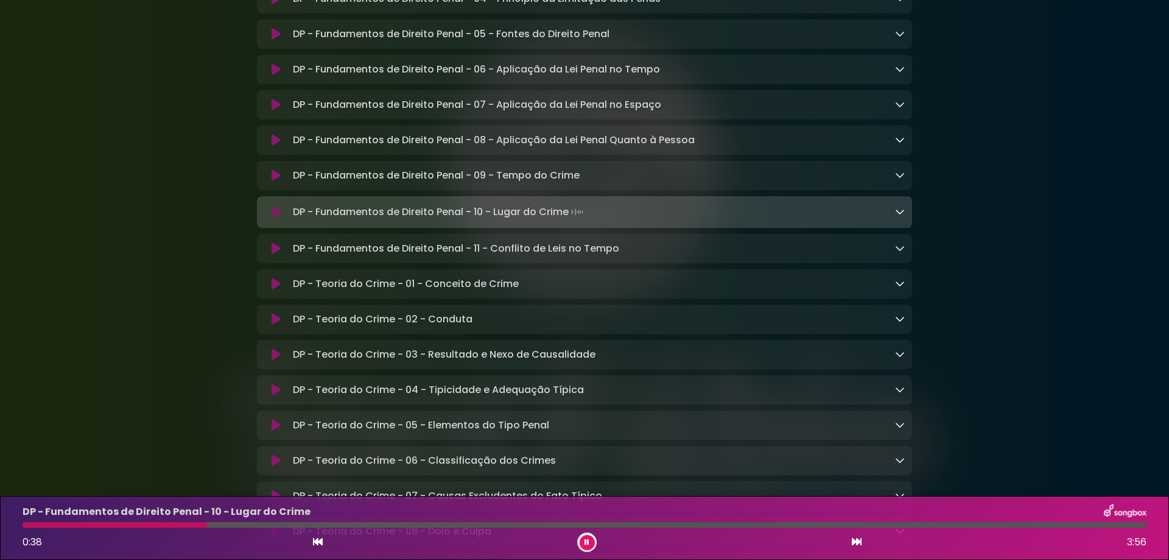
click at [855, 539] on icon at bounding box center [857, 542] width 10 height 10
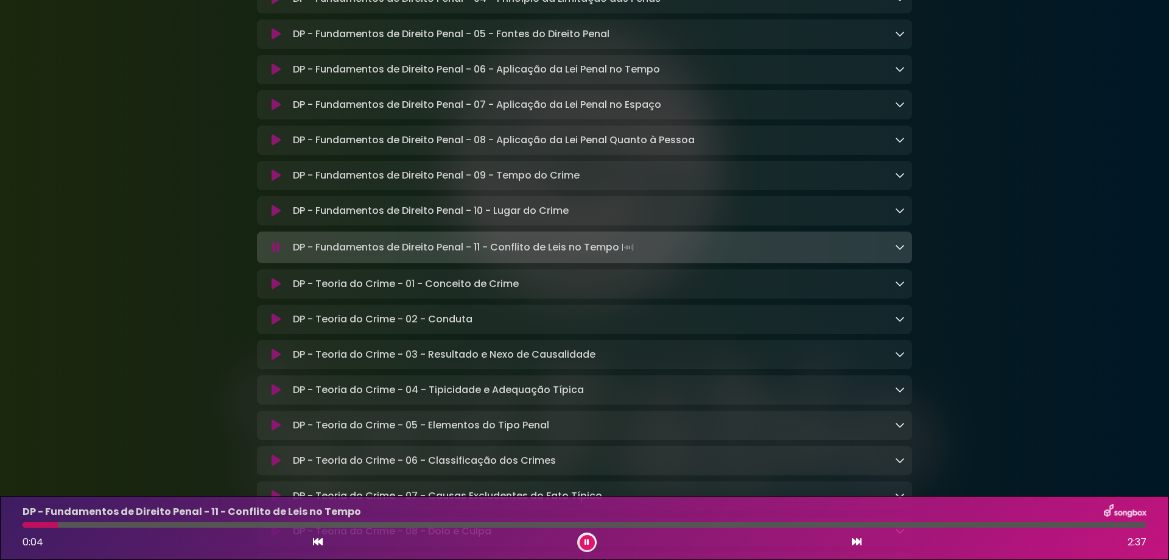
click at [901, 252] on icon at bounding box center [900, 247] width 10 height 10
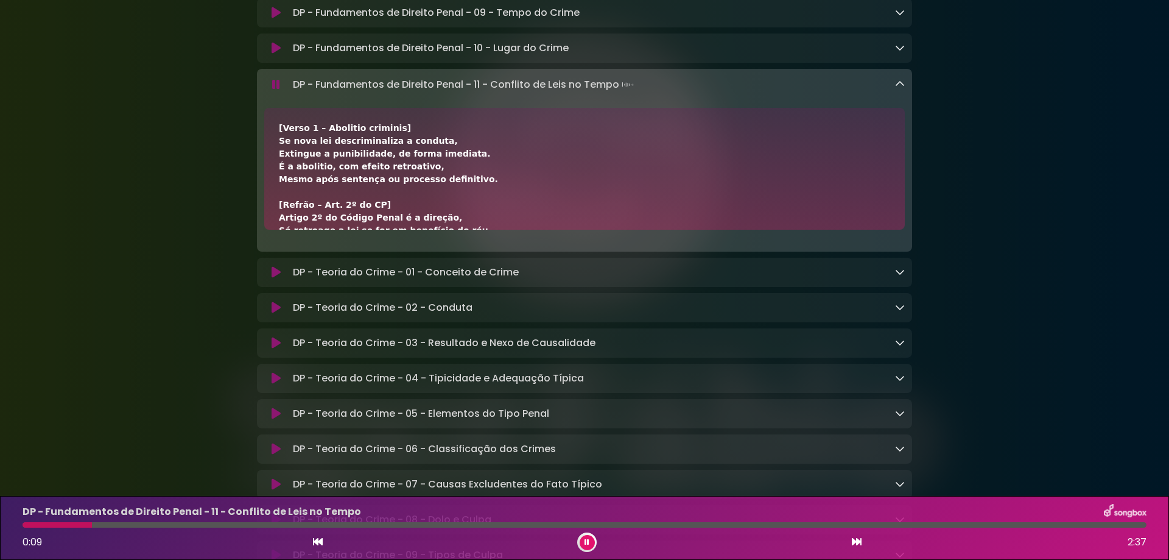
scroll to position [0, 0]
click at [172, 526] on div at bounding box center [585, 524] width 1124 height 5
click at [857, 538] on icon at bounding box center [857, 542] width 10 height 10
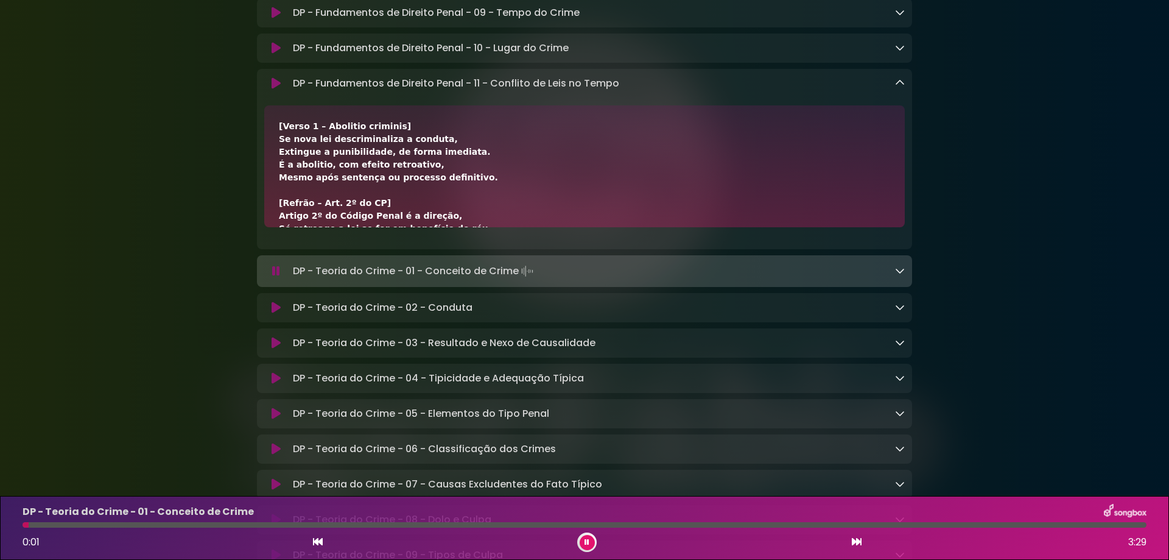
click at [898, 88] on icon at bounding box center [900, 83] width 10 height 10
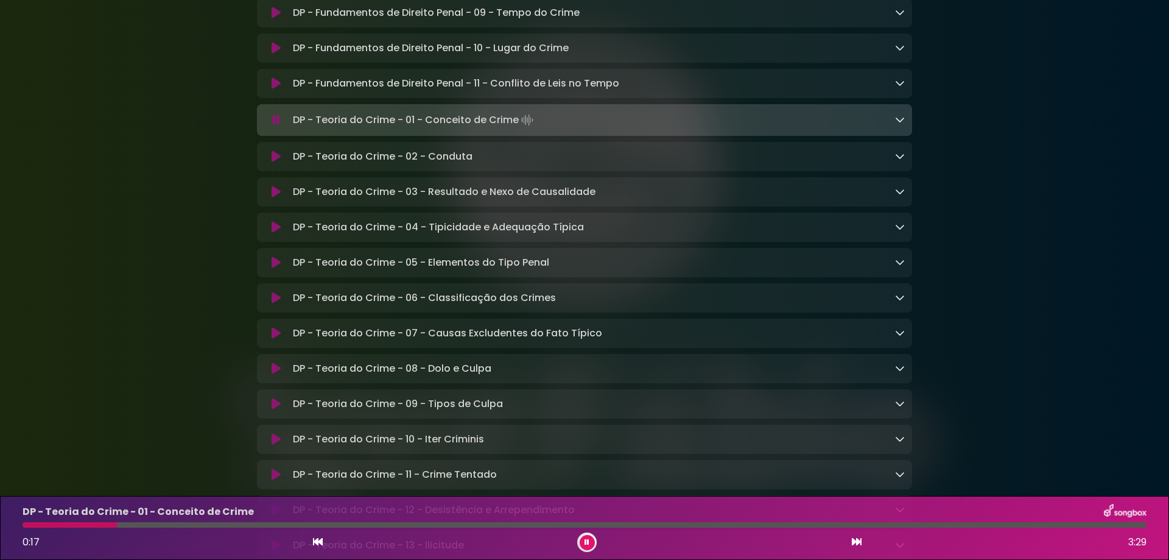
click at [860, 542] on icon at bounding box center [857, 542] width 10 height 10
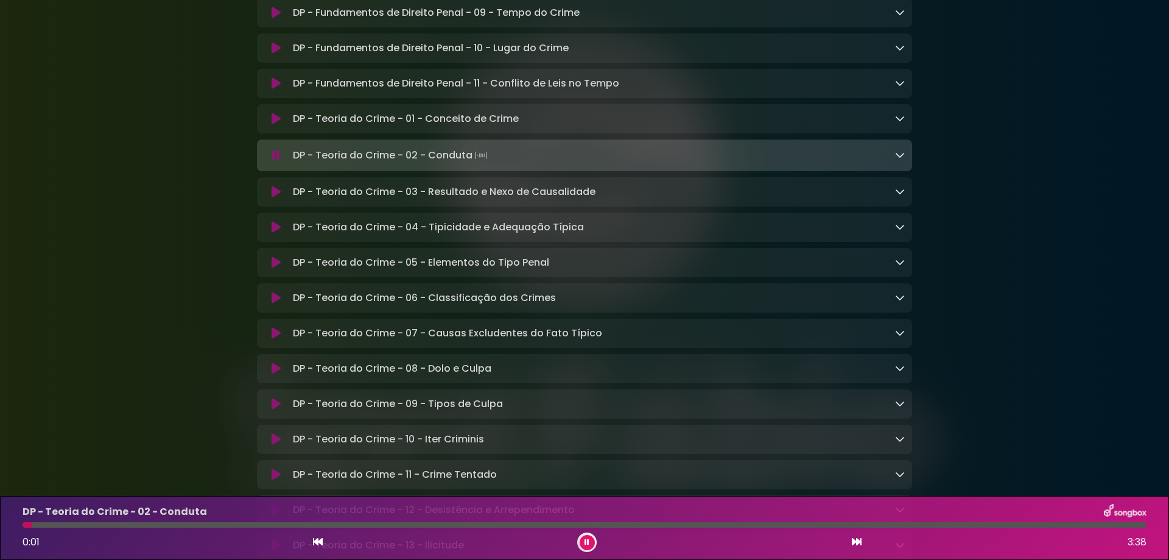
click at [860, 542] on icon at bounding box center [857, 542] width 10 height 10
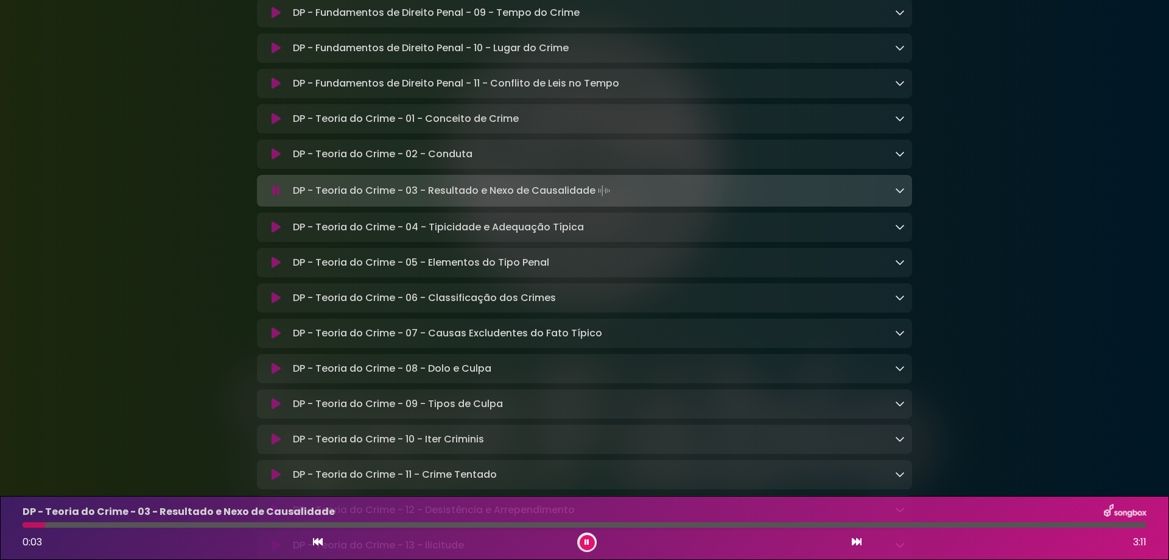
click at [901, 195] on icon at bounding box center [900, 190] width 10 height 10
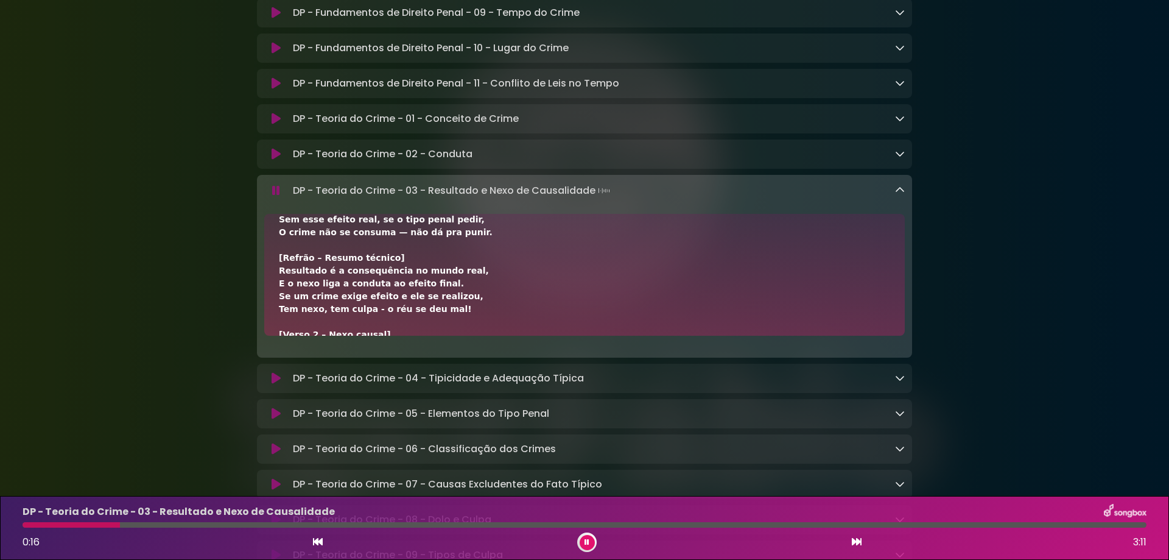
scroll to position [141, 0]
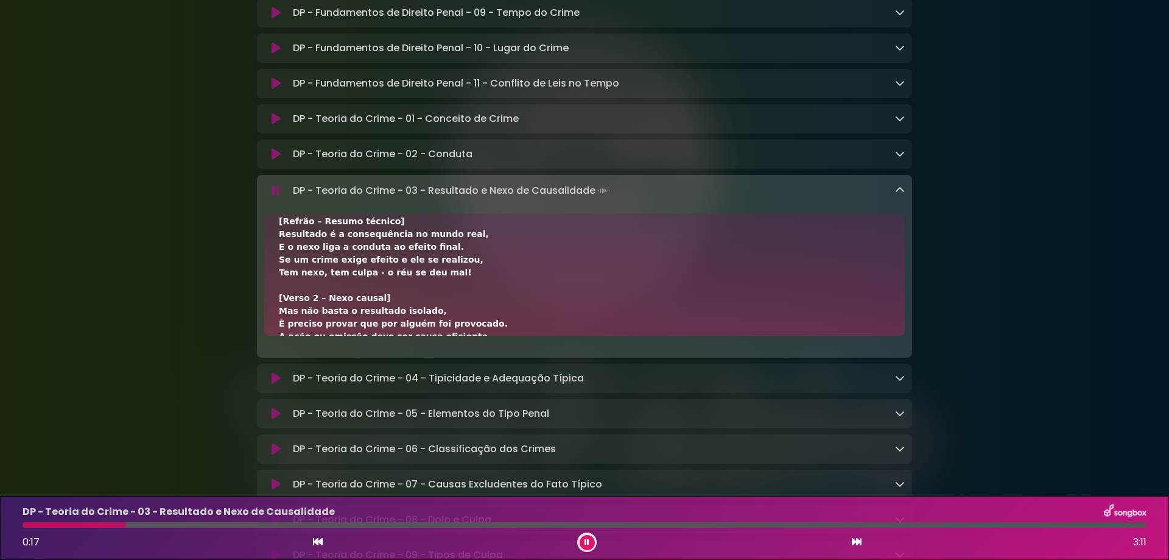
click at [857, 538] on icon at bounding box center [857, 542] width 10 height 10
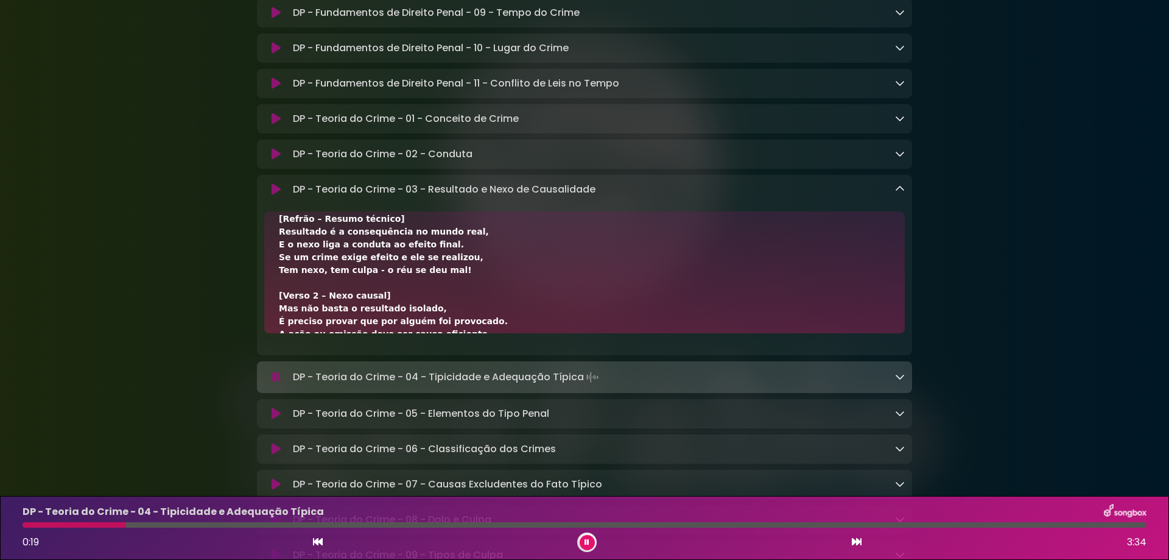
click at [854, 538] on icon at bounding box center [857, 542] width 10 height 10
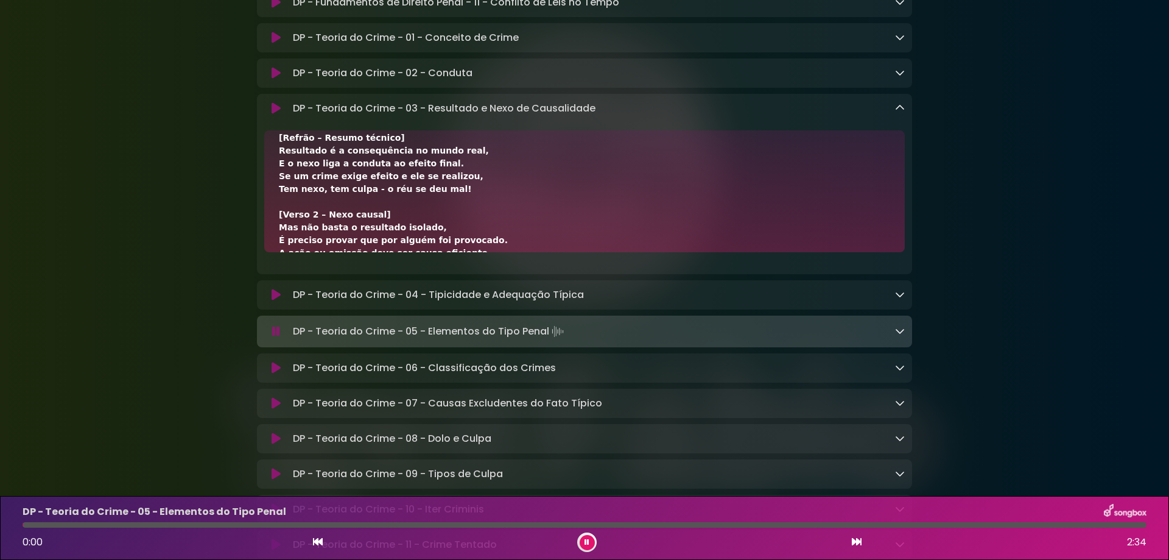
scroll to position [223, 0]
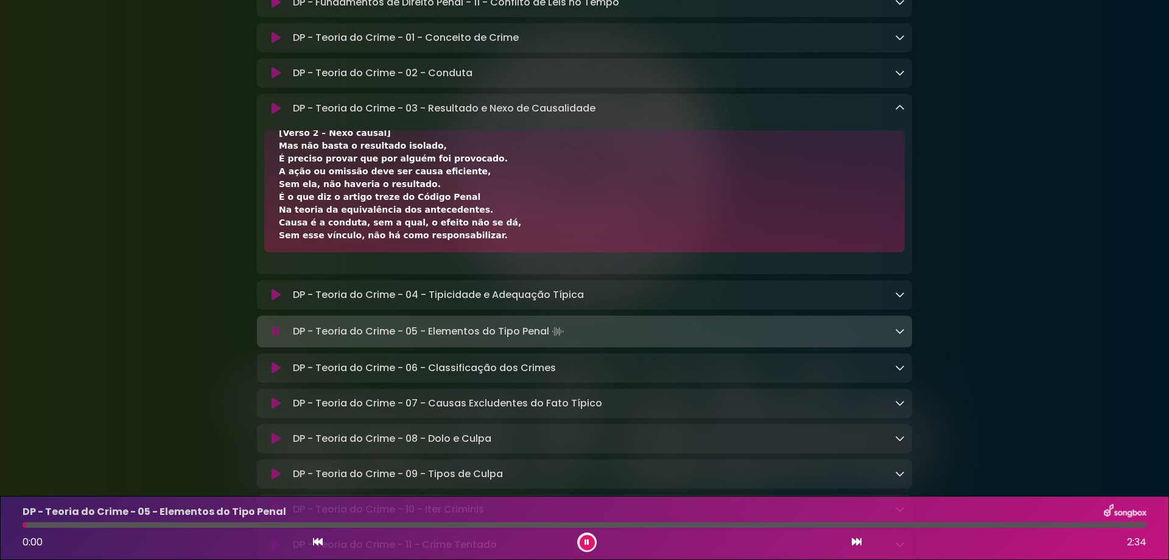
click at [897, 113] on icon at bounding box center [900, 108] width 10 height 10
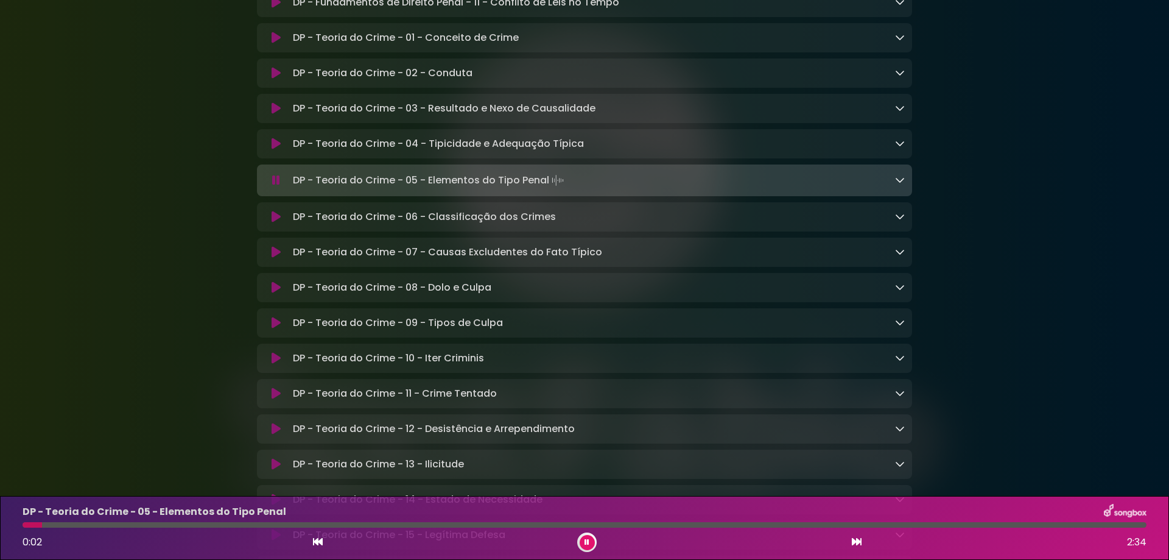
click at [854, 546] on icon at bounding box center [857, 542] width 10 height 10
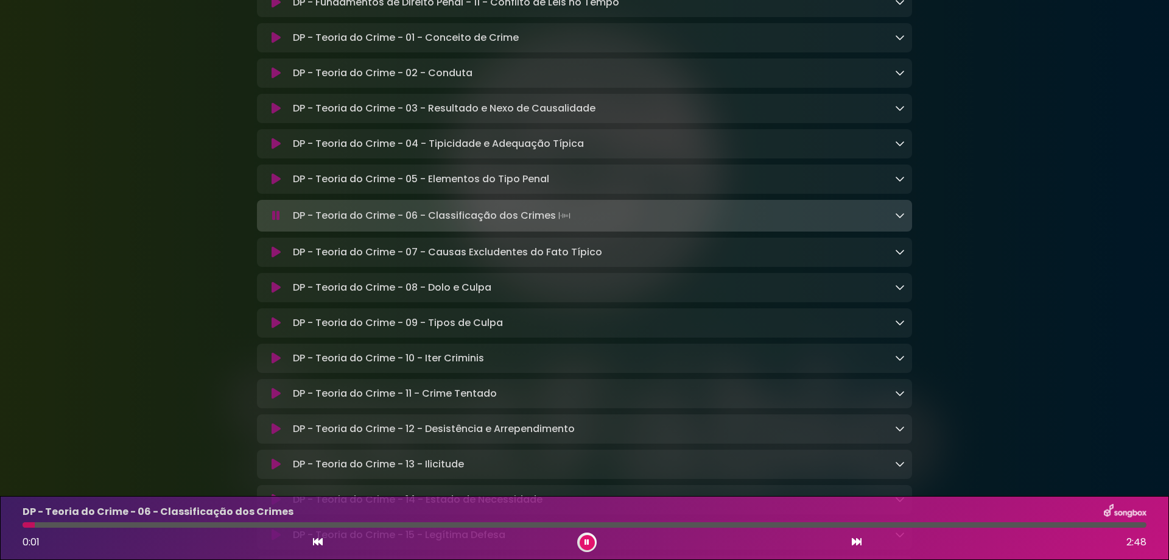
click at [894, 224] on div "DP - Teoria do Crime - 06 - Classificação dos Crimes Loading Track..." at bounding box center [596, 215] width 617 height 17
click at [899, 220] on icon at bounding box center [900, 215] width 10 height 10
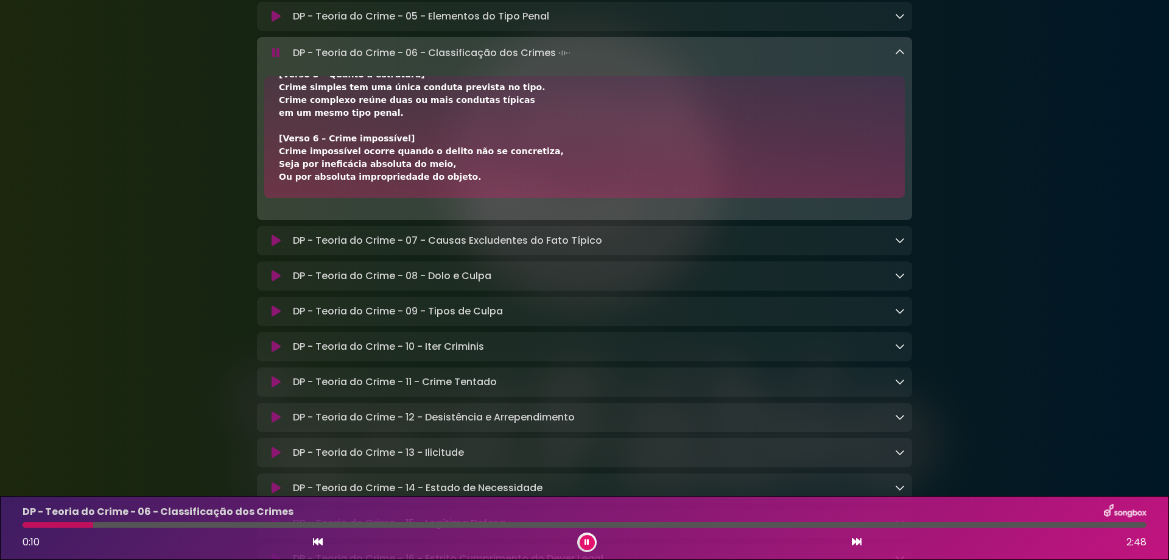
scroll to position [0, 0]
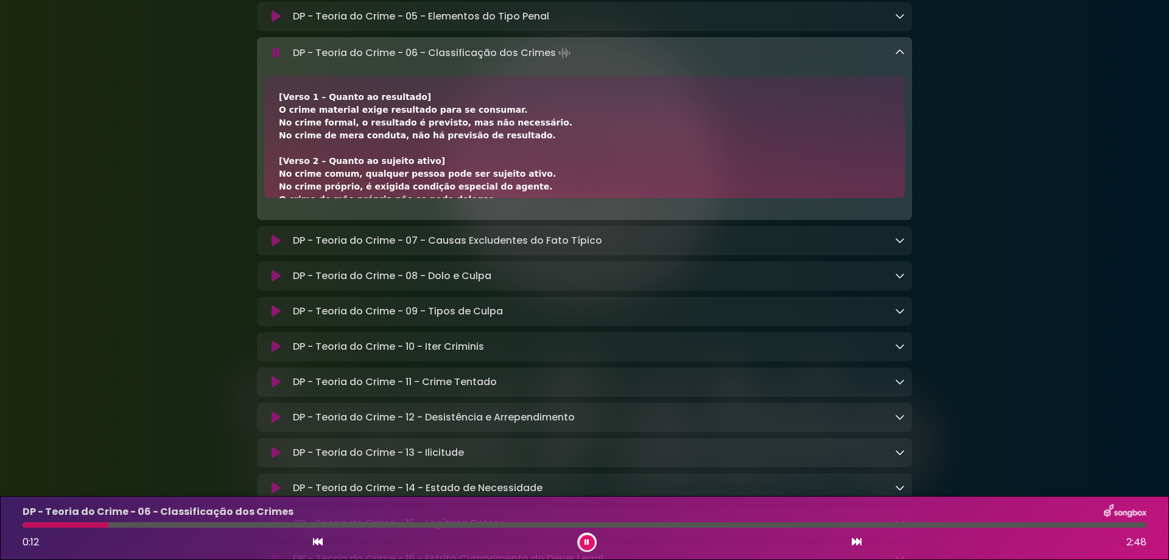
click at [138, 525] on div at bounding box center [585, 524] width 1124 height 5
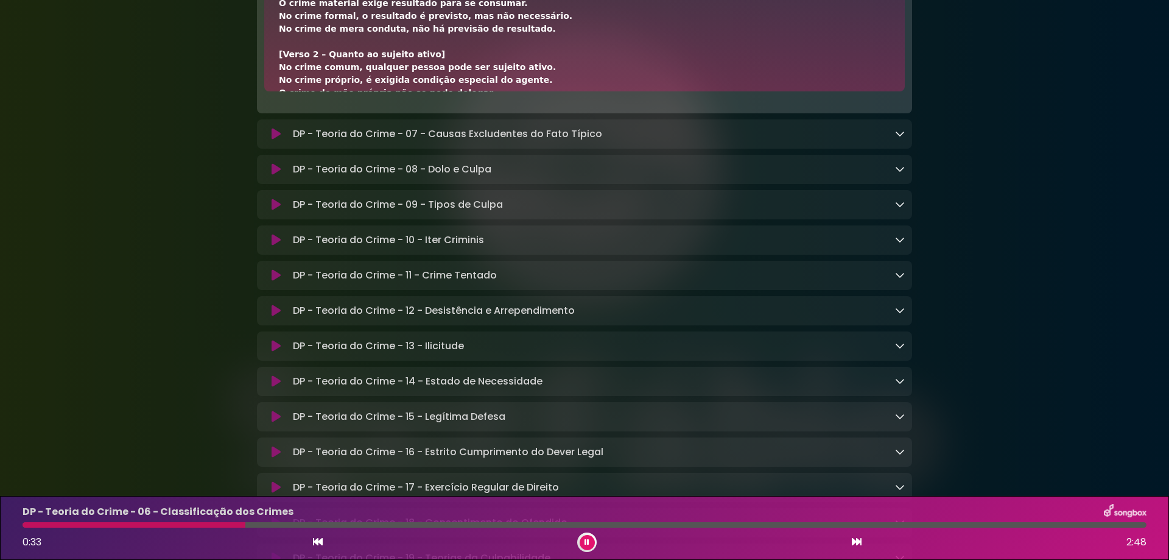
scroll to position [7876, 0]
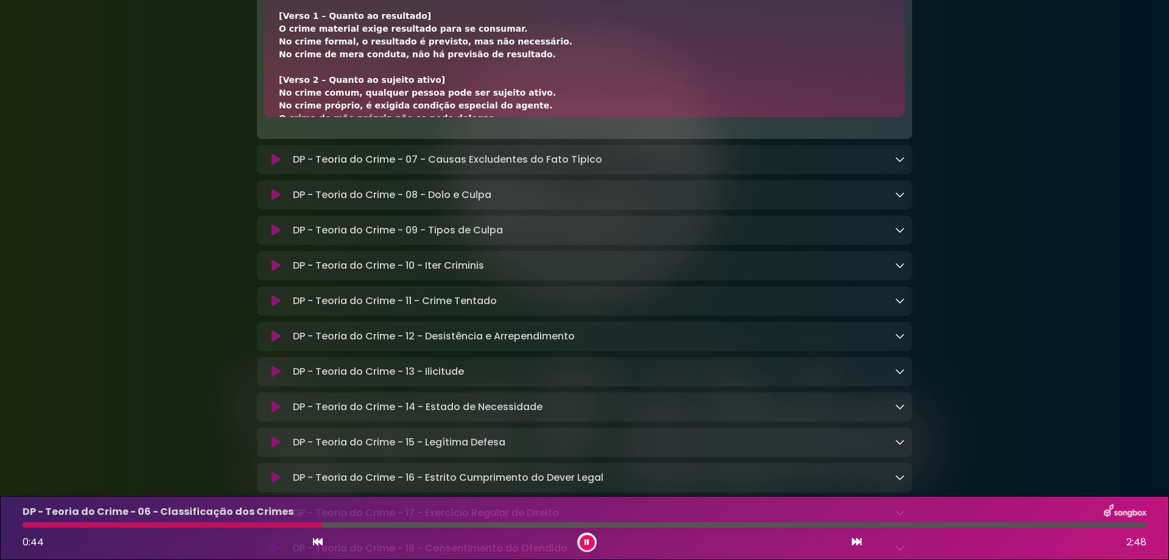
click at [269, 166] on button at bounding box center [276, 159] width 24 height 12
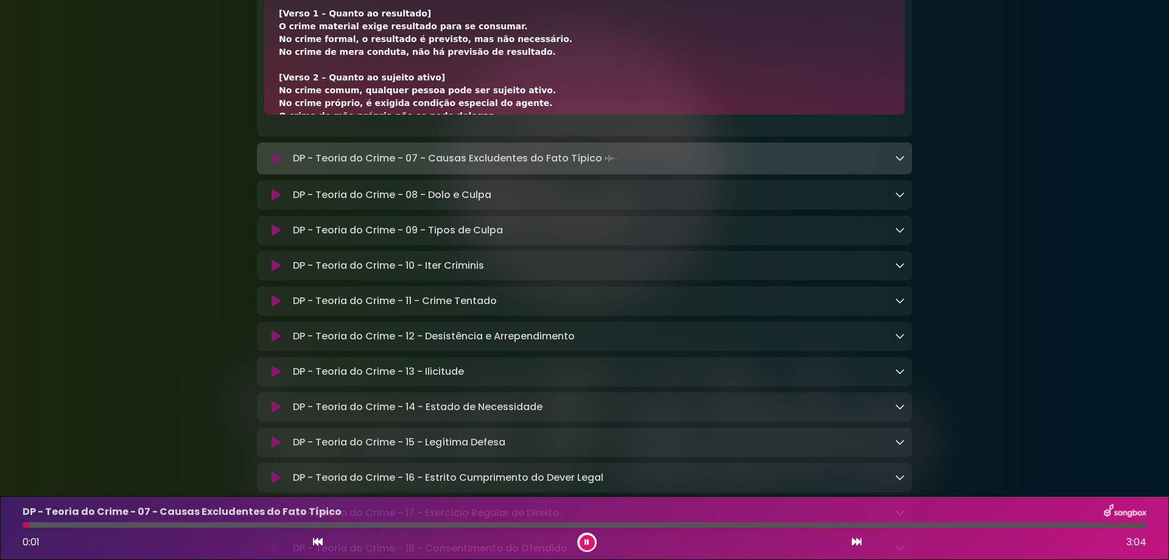
click at [857, 543] on icon at bounding box center [857, 542] width 10 height 10
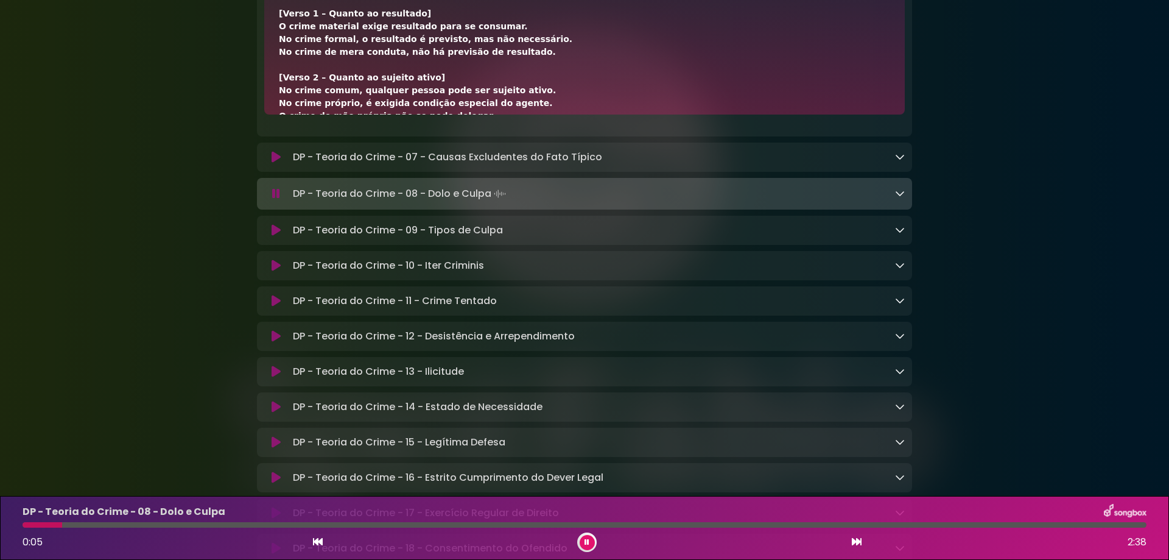
click at [898, 198] on icon at bounding box center [900, 193] width 10 height 10
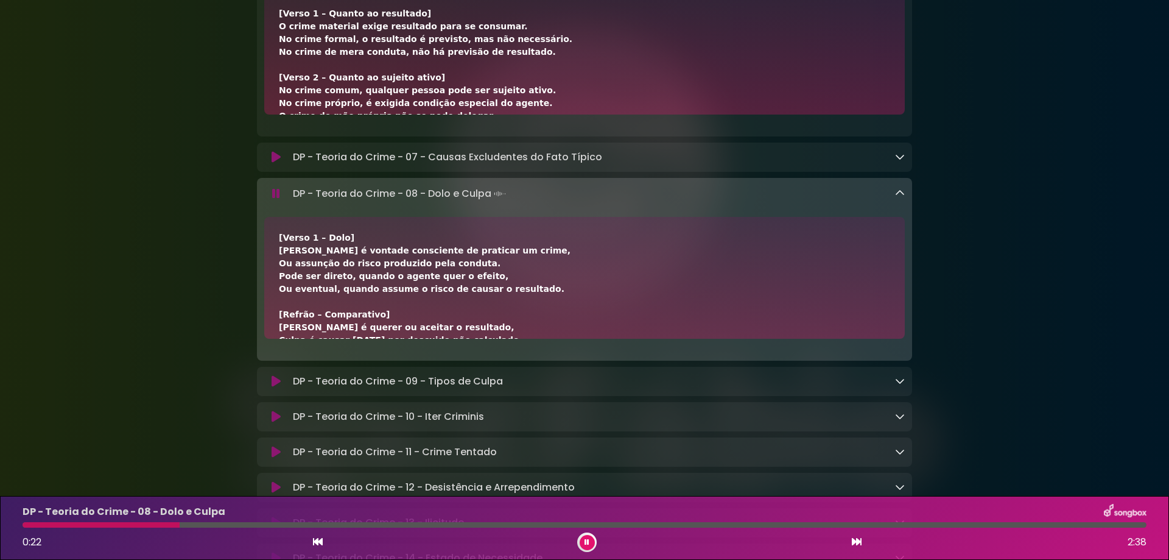
click at [193, 524] on div at bounding box center [585, 524] width 1124 height 5
click at [225, 522] on div at bounding box center [585, 524] width 1124 height 5
click at [261, 522] on div at bounding box center [585, 524] width 1124 height 5
click at [304, 524] on div at bounding box center [585, 524] width 1124 height 5
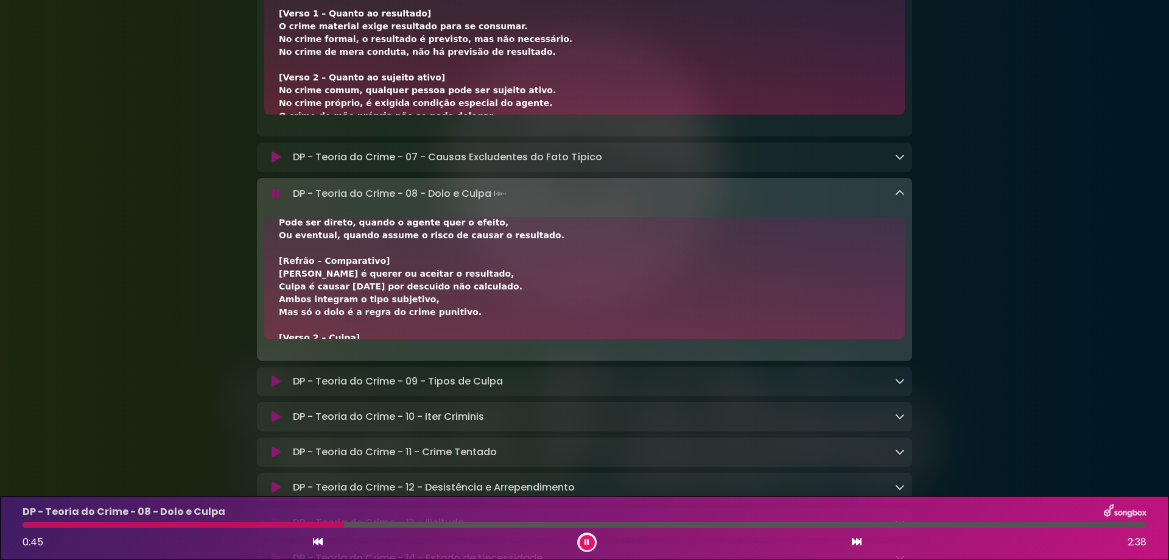
scroll to position [81, 0]
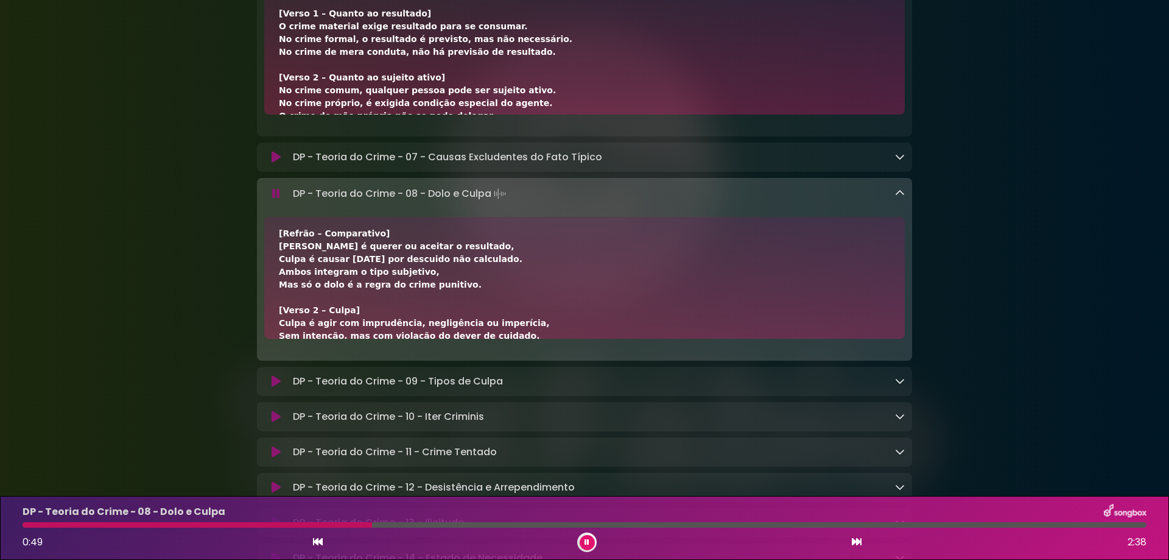
click at [859, 539] on icon at bounding box center [857, 542] width 10 height 10
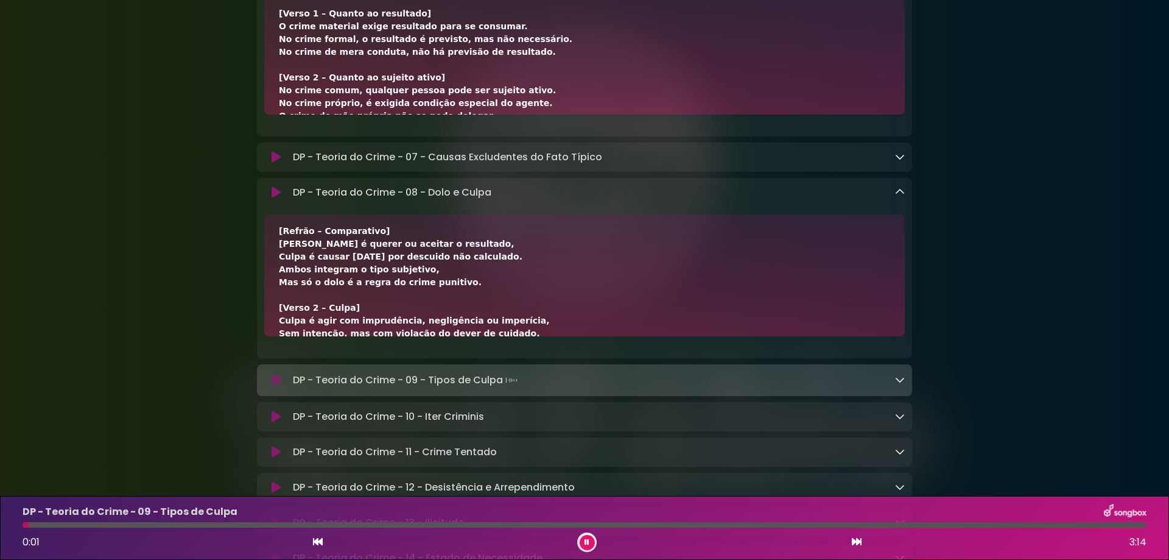
click at [903, 197] on icon at bounding box center [900, 192] width 10 height 10
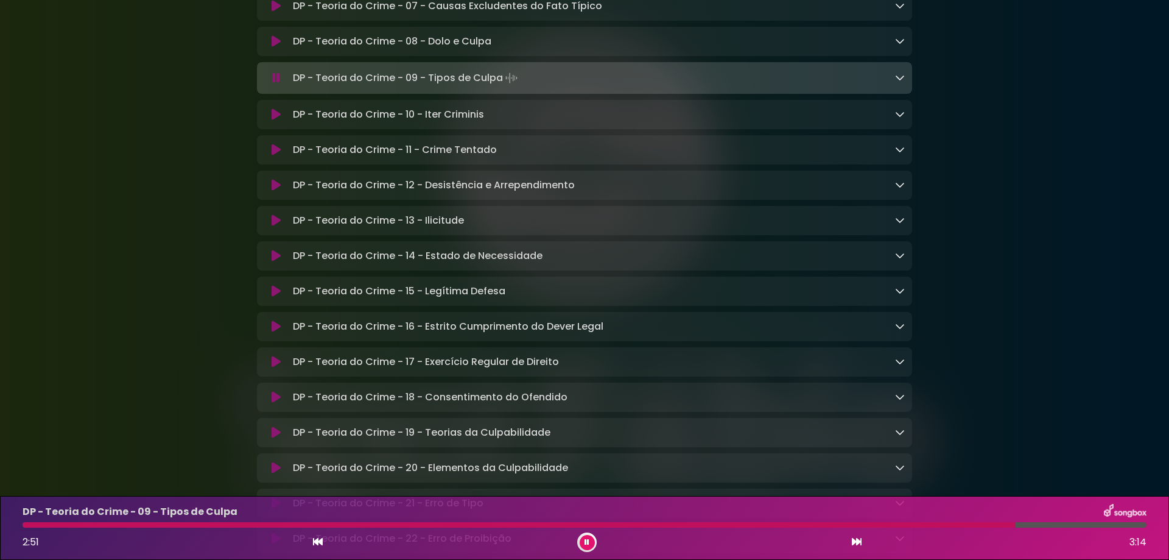
click at [898, 82] on icon at bounding box center [900, 77] width 10 height 10
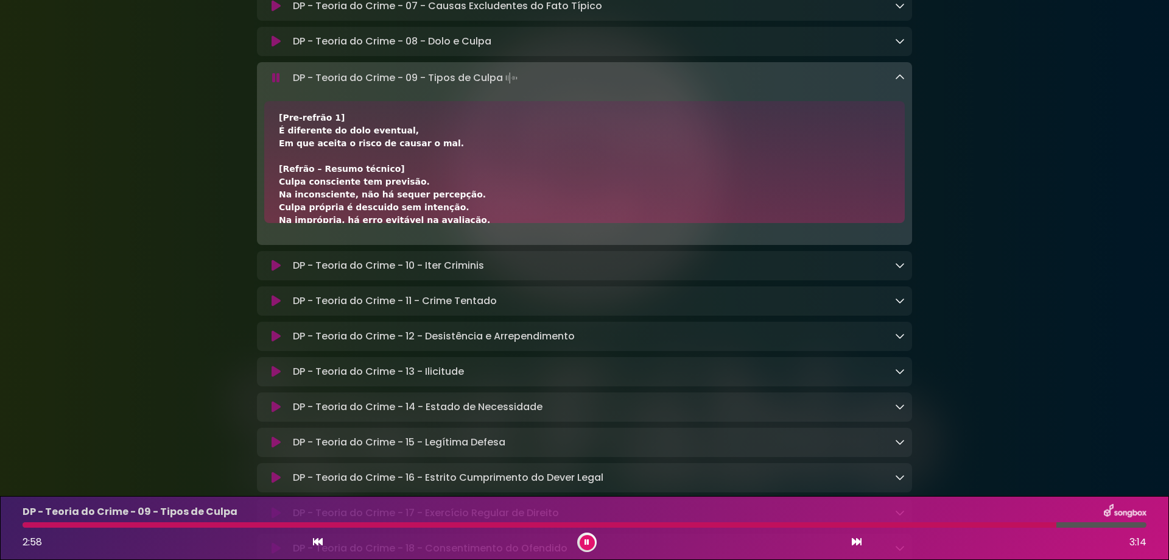
click at [180, 528] on div "DP - Teoria do Crime - 09 - Tipos de Culpa 2:58 3:14" at bounding box center [584, 528] width 1139 height 48
click at [174, 525] on div at bounding box center [541, 524] width 1037 height 5
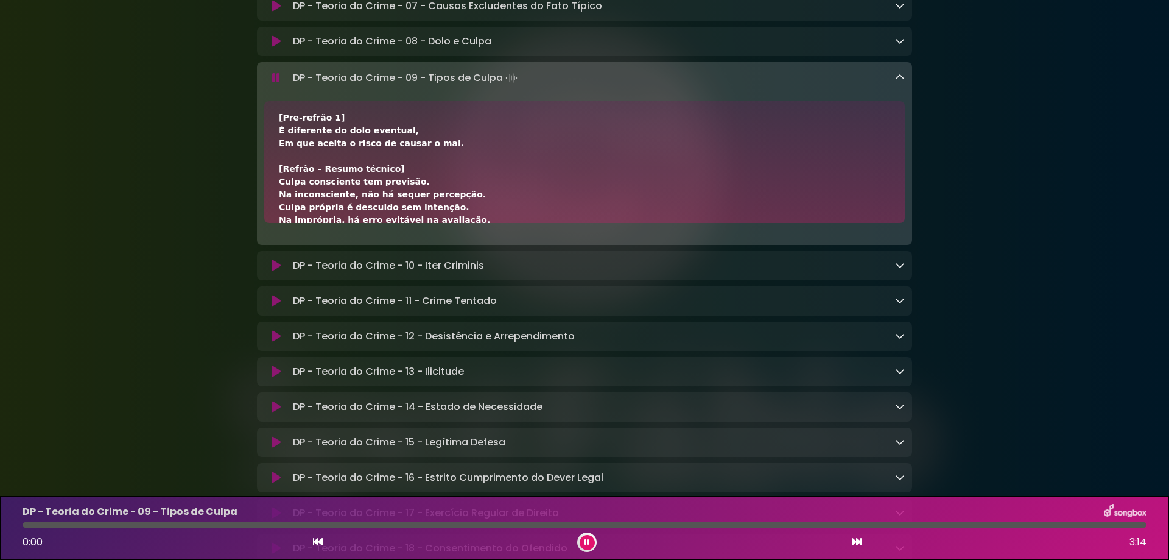
drag, startPoint x: 30, startPoint y: 525, endPoint x: 0, endPoint y: 525, distance: 30.4
click at [0, 525] on div "DP - Teoria do Crime - 09 - Tipos de Culpa 0:00 3:14" at bounding box center [584, 528] width 1169 height 64
click at [588, 543] on icon at bounding box center [587, 541] width 5 height 7
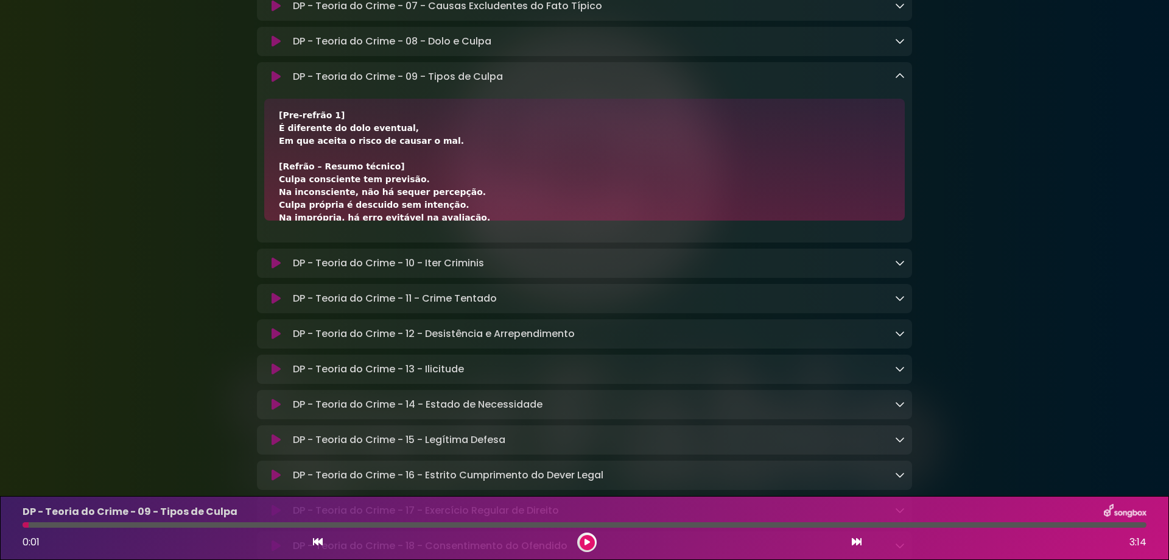
drag, startPoint x: 1113, startPoint y: 281, endPoint x: 1107, endPoint y: 286, distance: 8.3
click at [320, 542] on icon at bounding box center [318, 542] width 10 height 10
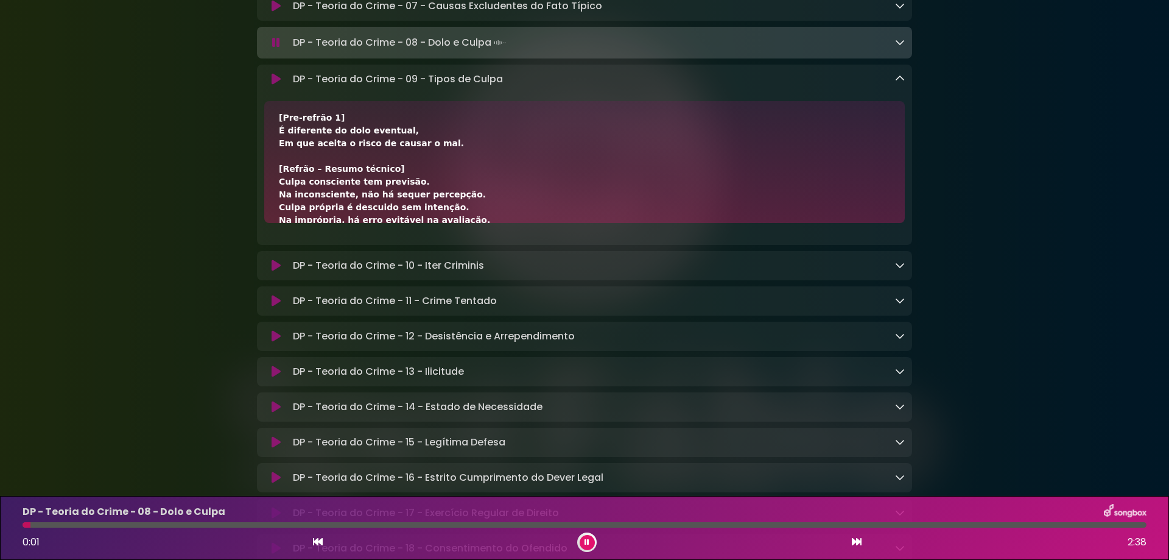
click at [853, 540] on icon at bounding box center [857, 542] width 10 height 10
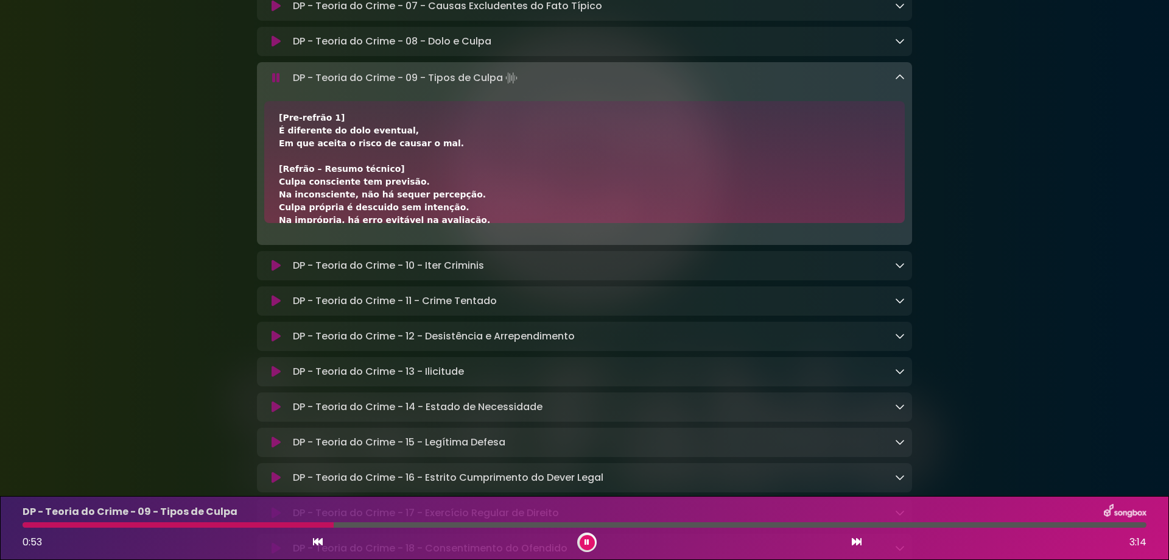
scroll to position [163, 0]
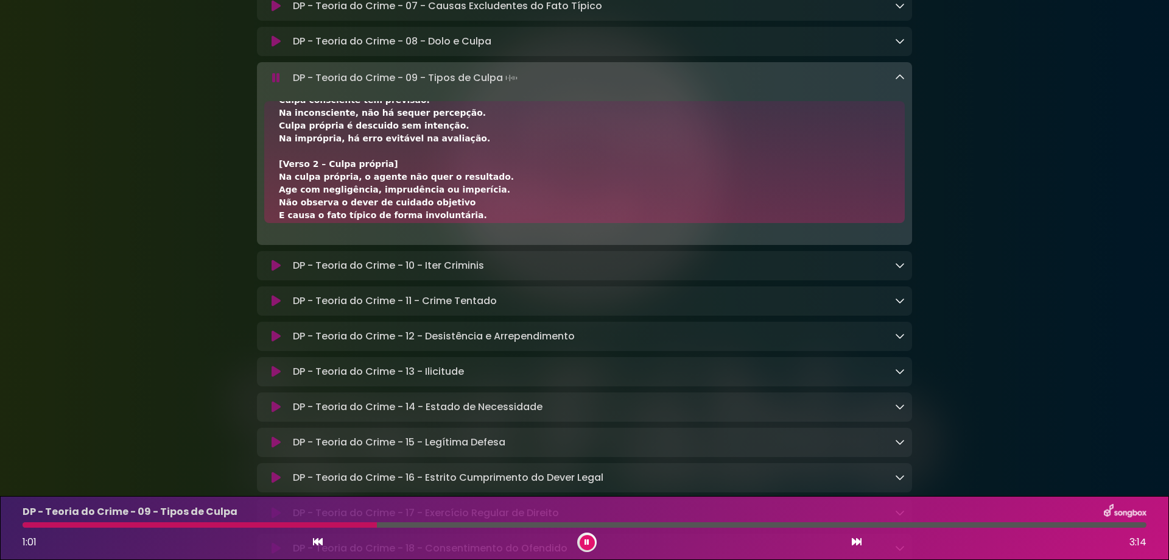
click at [591, 541] on button at bounding box center [587, 542] width 15 height 15
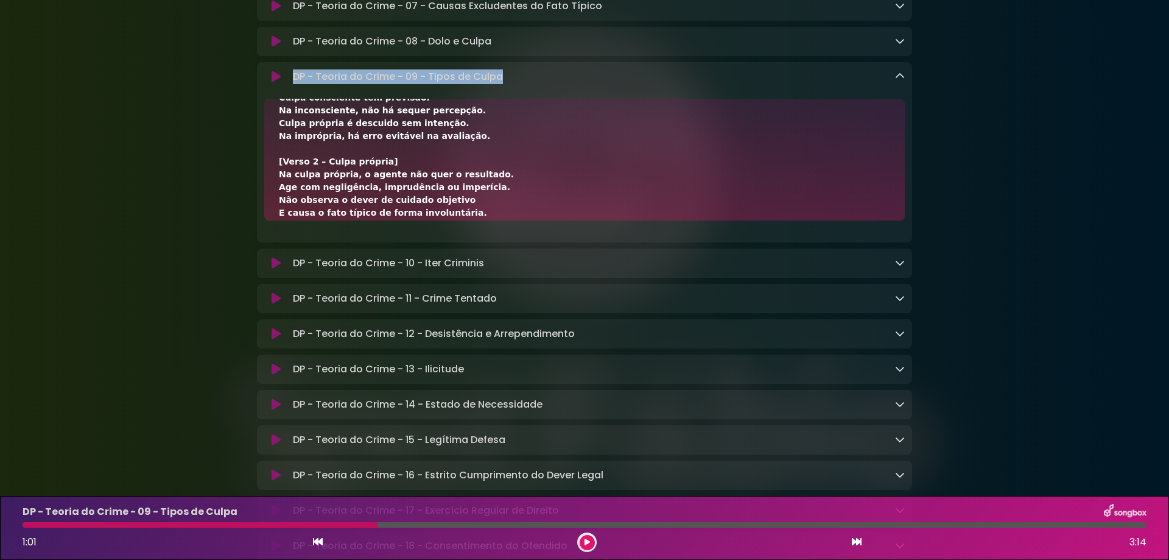
drag, startPoint x: 480, startPoint y: 205, endPoint x: 290, endPoint y: 206, distance: 189.4
click at [290, 84] on div "DP - Teoria do Crime - 09 - Tipos de Culpa Loading Track..." at bounding box center [596, 76] width 617 height 15
copy p "DP - Teoria do Crime - 09 - Tipos de Culpa"
click at [244, 527] on div at bounding box center [201, 524] width 356 height 5
click at [240, 521] on div "DP - Teoria do Crime - 09 - Tipos de Culpa 1:01 3:14" at bounding box center [584, 528] width 1139 height 48
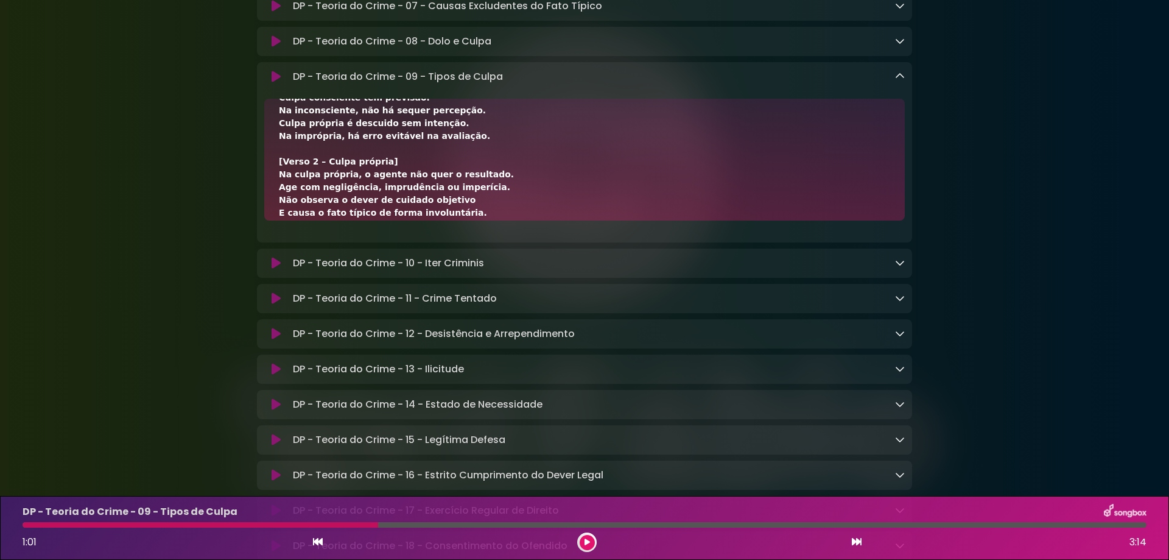
click at [236, 524] on div at bounding box center [201, 524] width 356 height 5
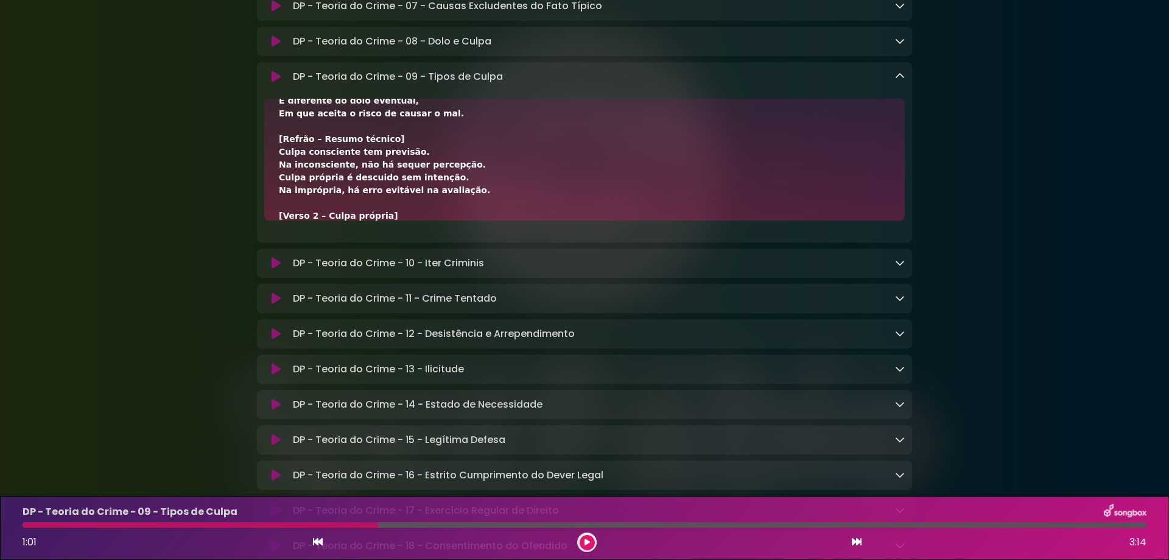
scroll to position [81, 0]
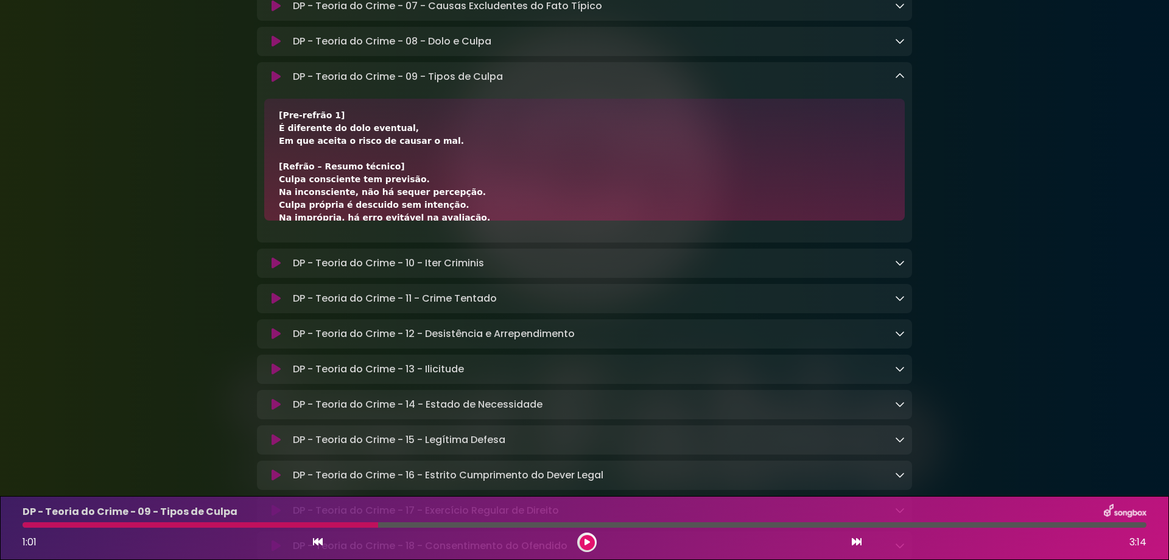
click at [591, 542] on button at bounding box center [587, 542] width 15 height 15
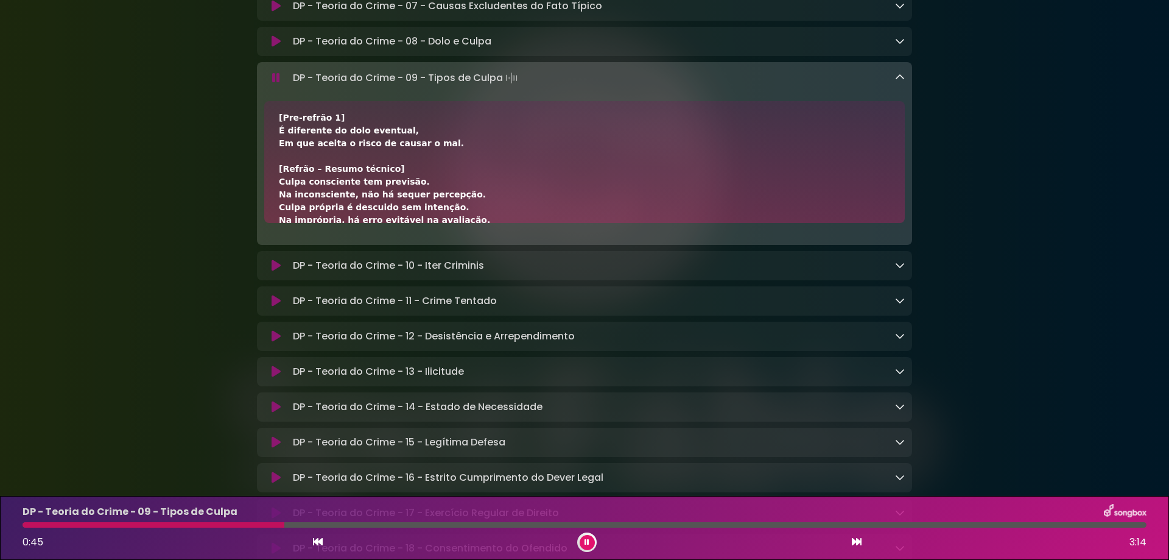
click at [589, 546] on button at bounding box center [587, 542] width 15 height 15
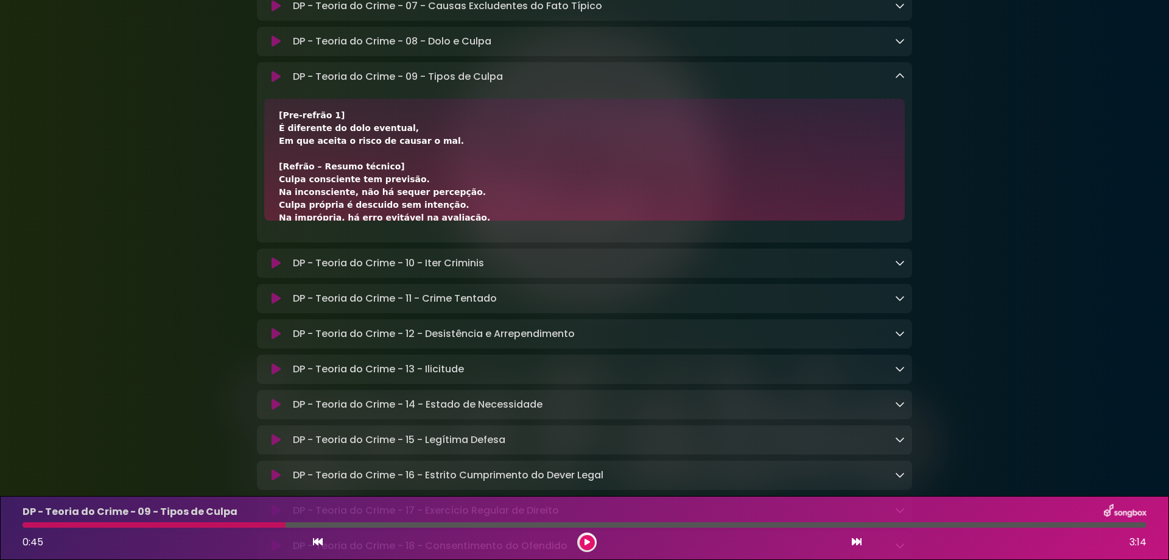
scroll to position [163, 0]
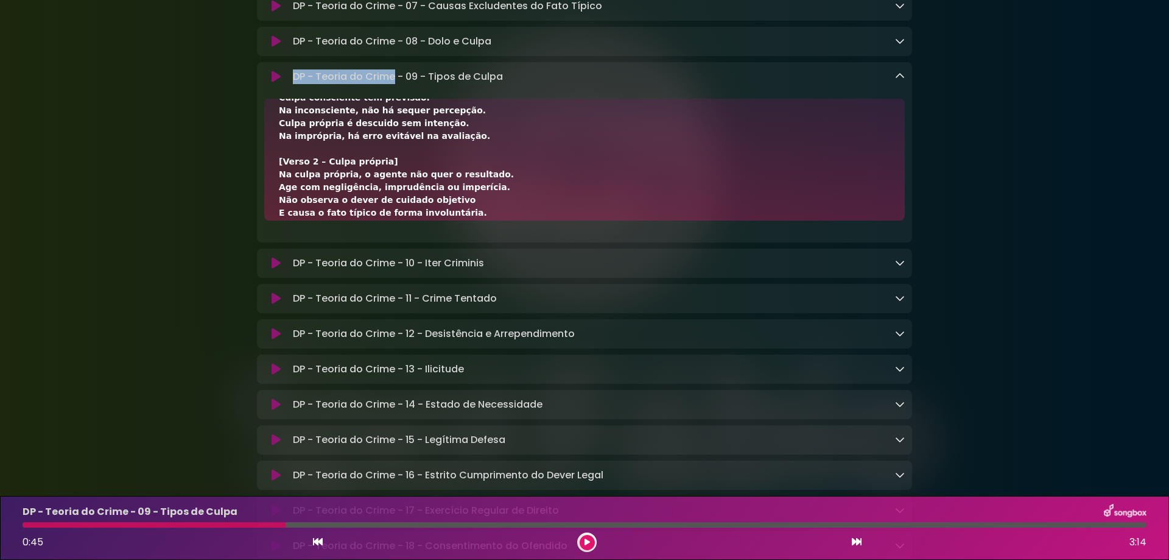
drag, startPoint x: 294, startPoint y: 208, endPoint x: 393, endPoint y: 207, distance: 99.3
click at [393, 84] on p "DP - Teoria do Crime - 09 - Tipos de Culpa Loading Track..." at bounding box center [398, 76] width 210 height 15
copy p "DP - Teoria do Crime"
drag, startPoint x: 430, startPoint y: 203, endPoint x: 552, endPoint y: 197, distance: 122.0
click at [552, 197] on div "DP - Teoria do Crime - 09 - Tipos de Culpa Loading Track... Name Email" at bounding box center [584, 152] width 655 height 180
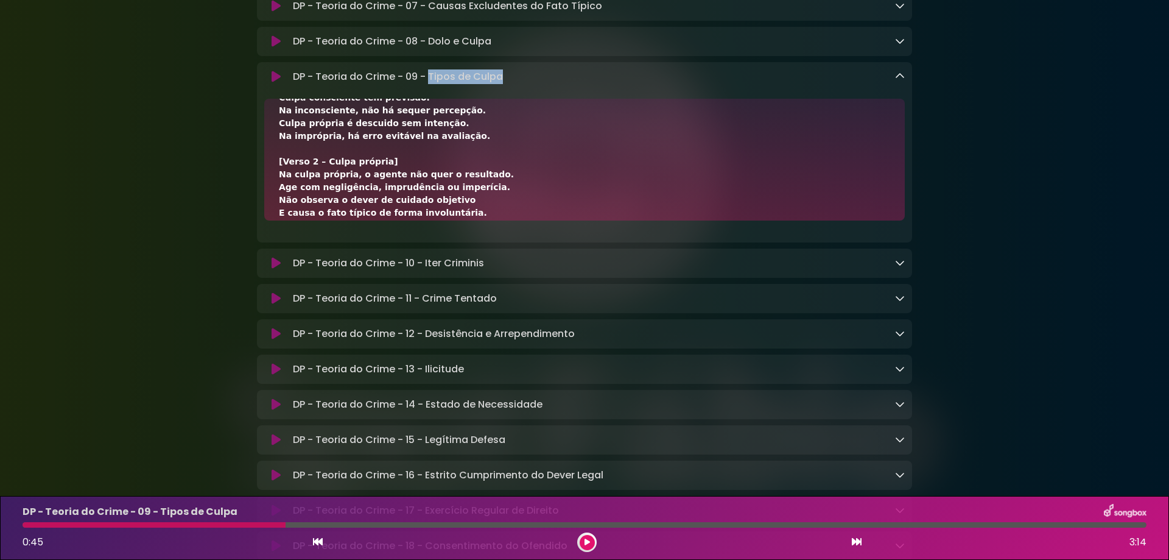
copy p "Tipos de Culpa"
